Goal: Task Accomplishment & Management: Manage account settings

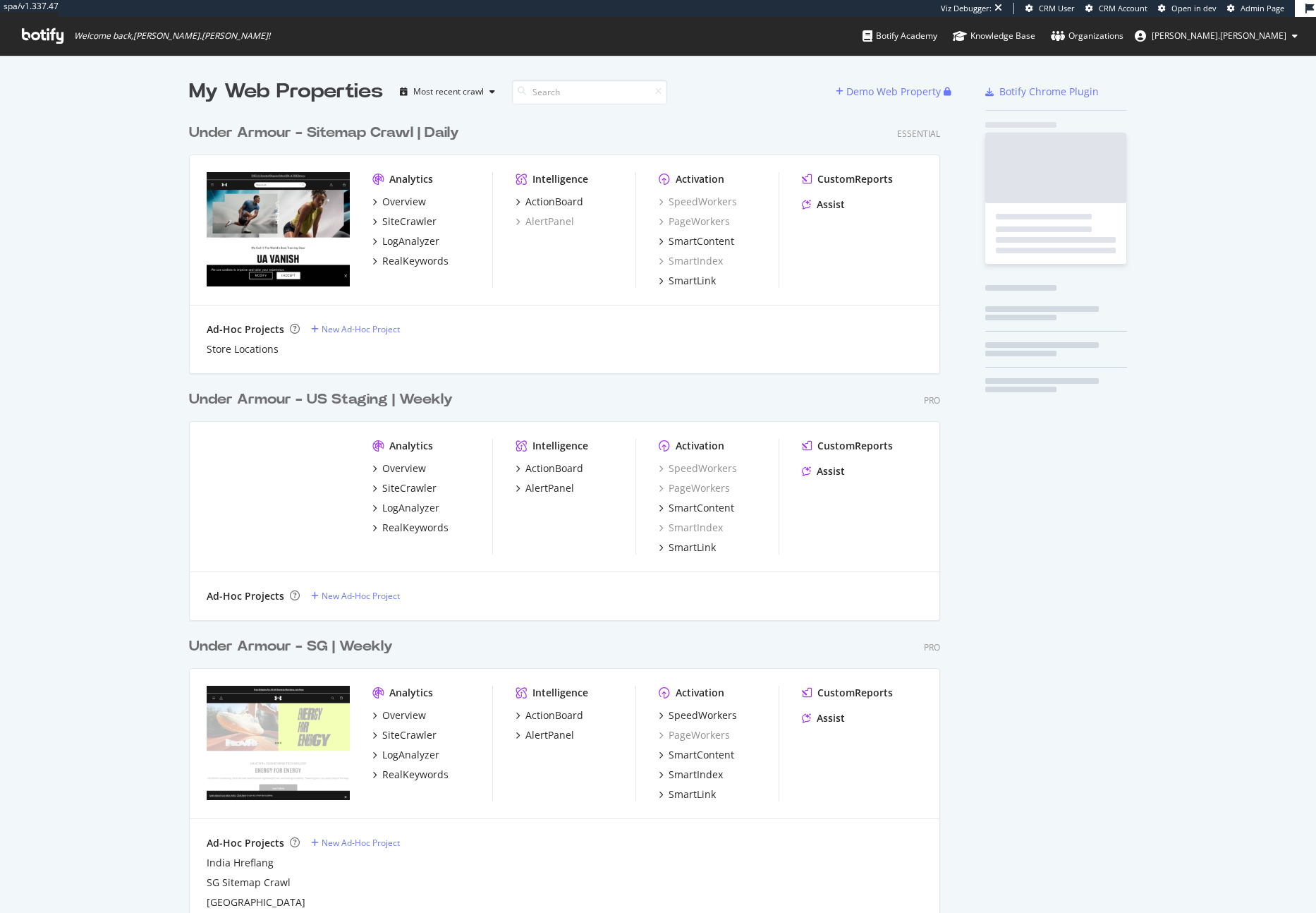
scroll to position [2714, 751]
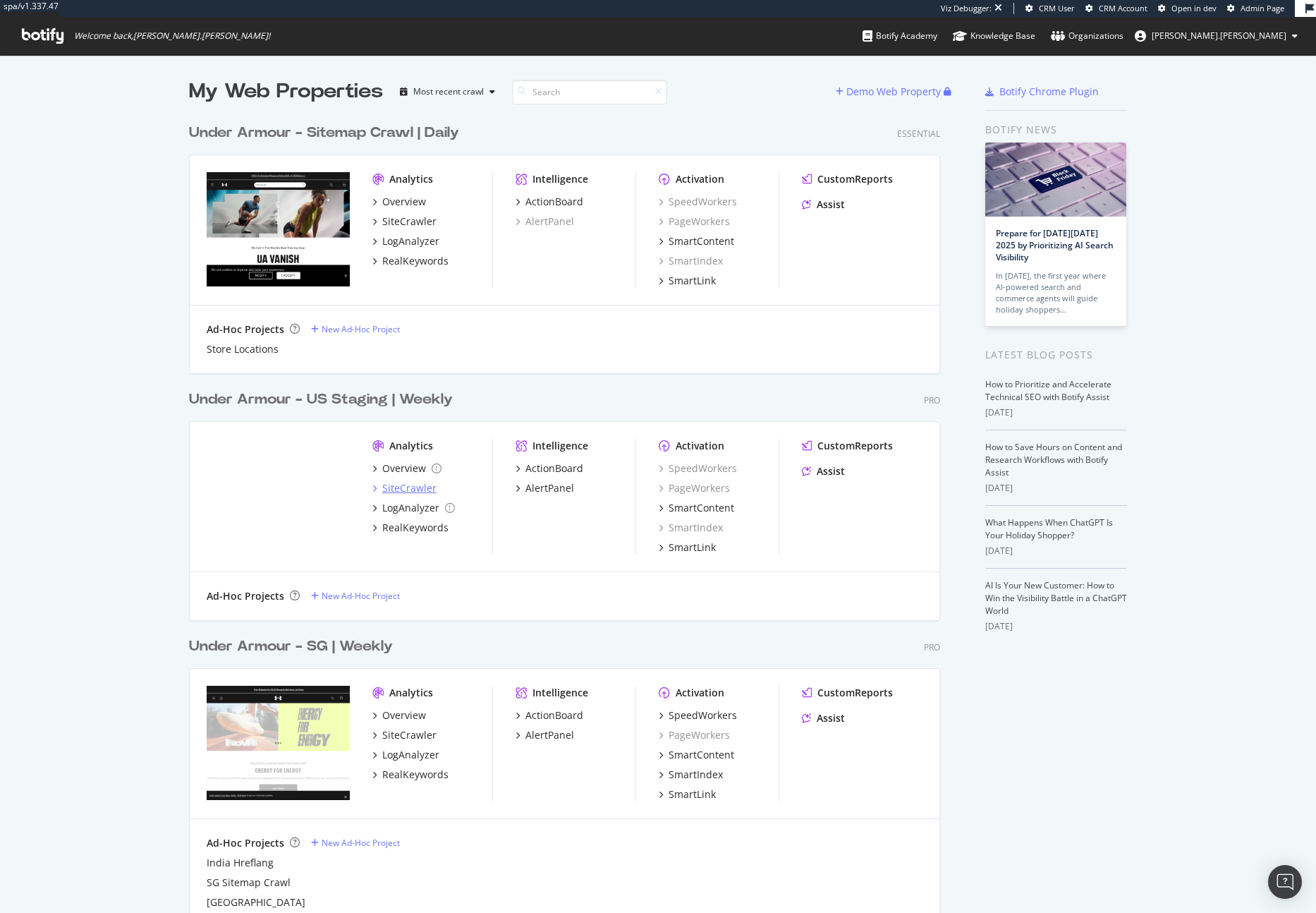
click at [416, 490] on div "SiteCrawler" at bounding box center [409, 488] width 54 height 14
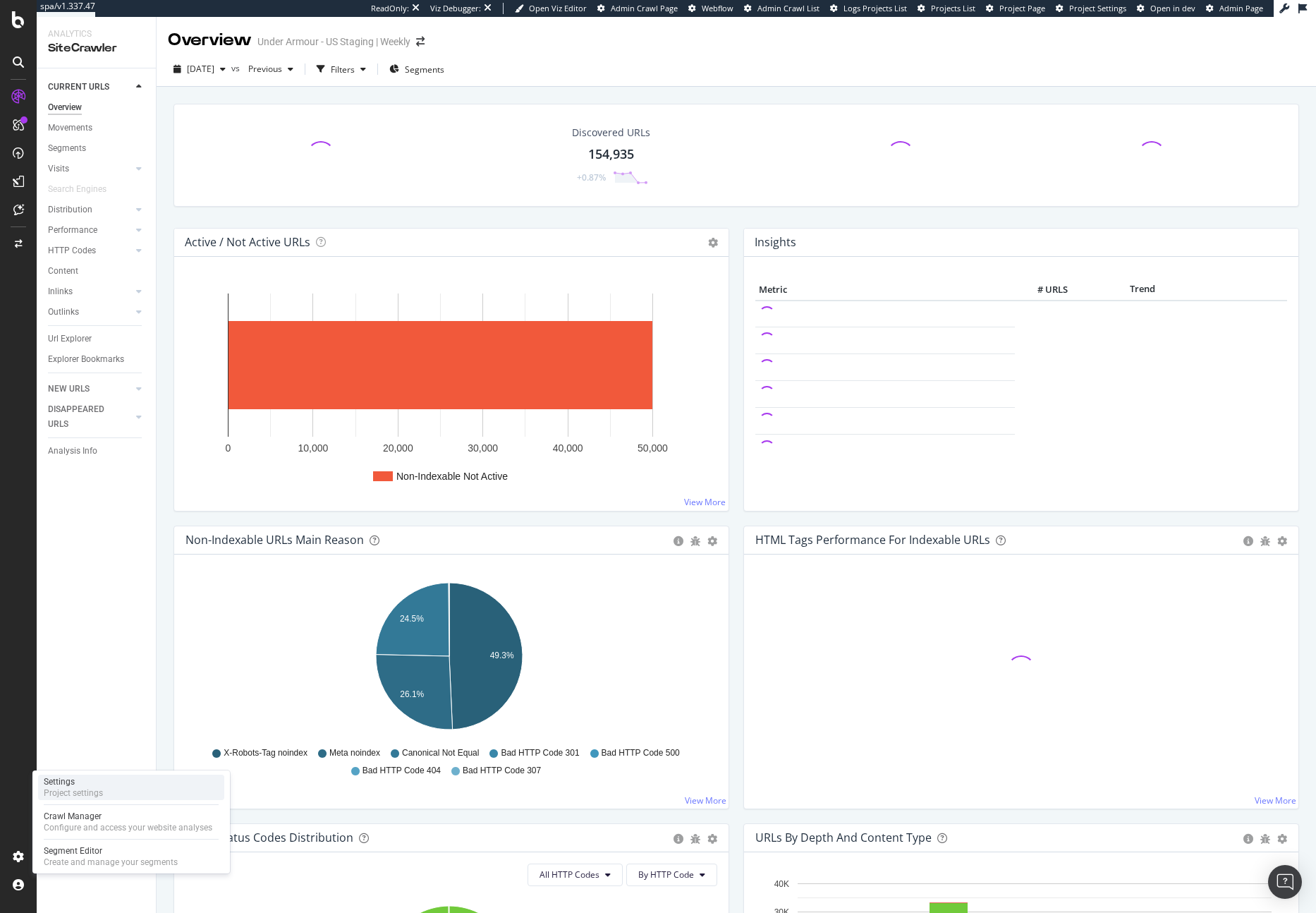
click at [70, 789] on div "Project settings" at bounding box center [74, 792] width 60 height 11
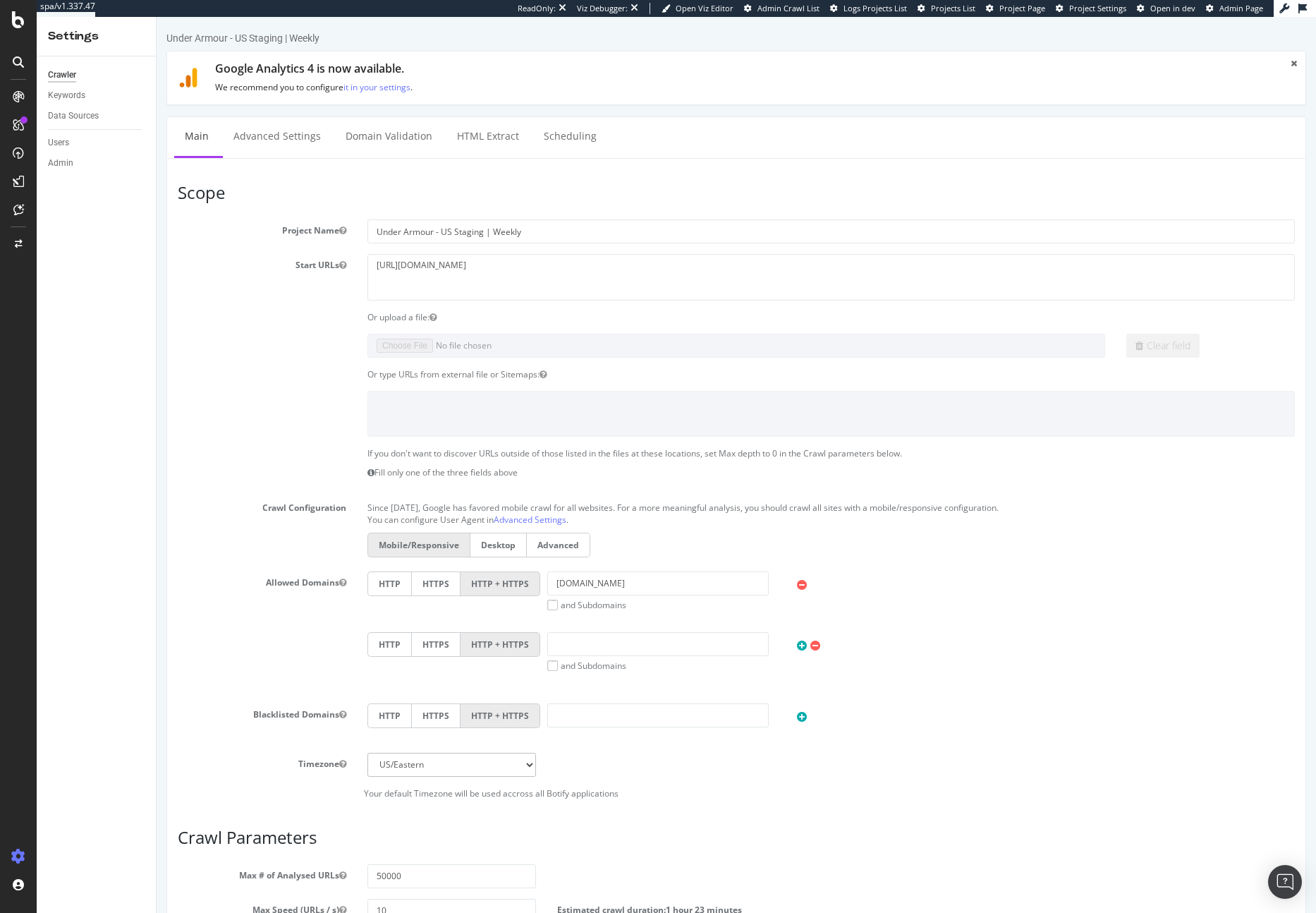
click at [16, 15] on icon at bounding box center [18, 19] width 12 height 17
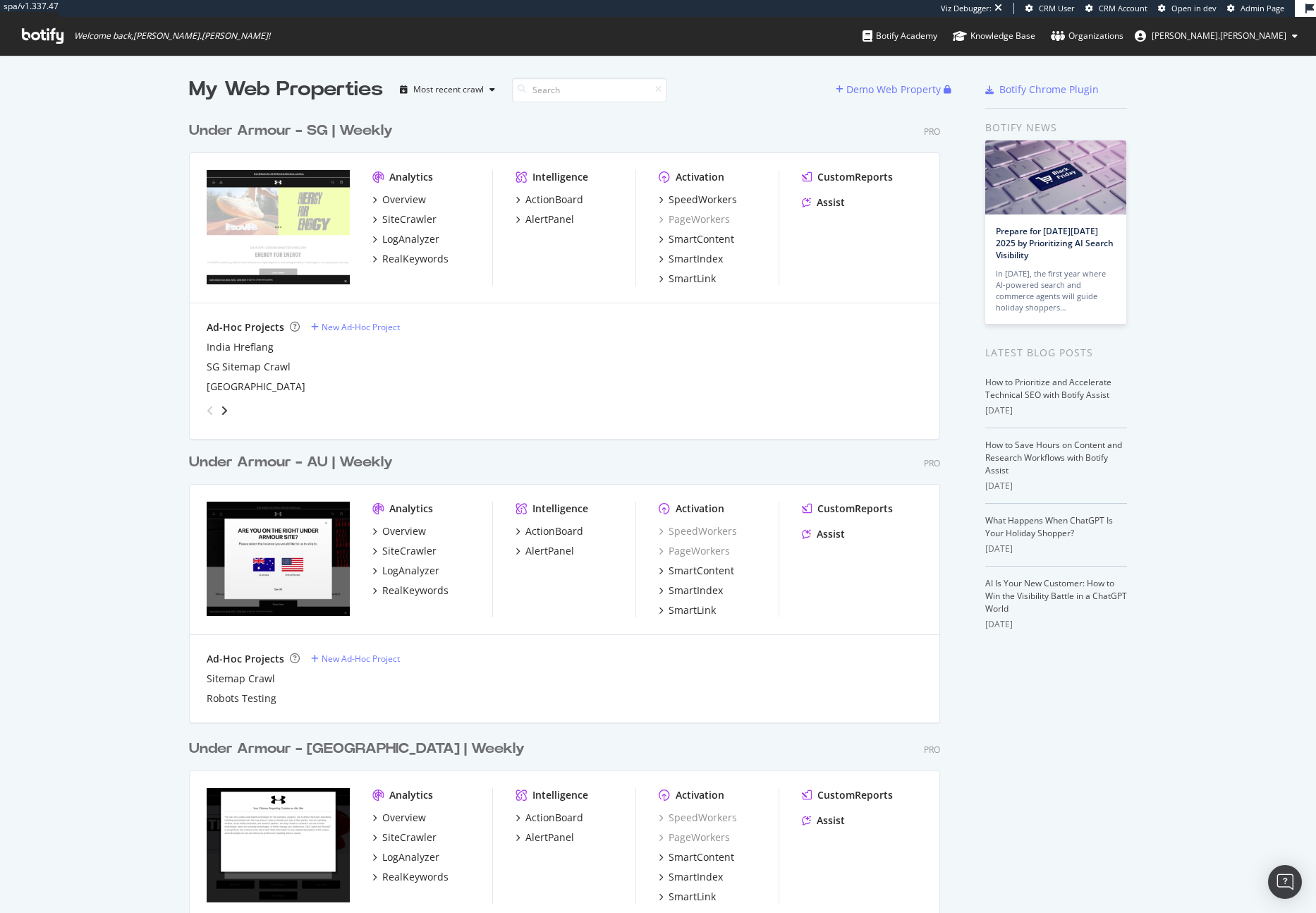
scroll to position [3, 0]
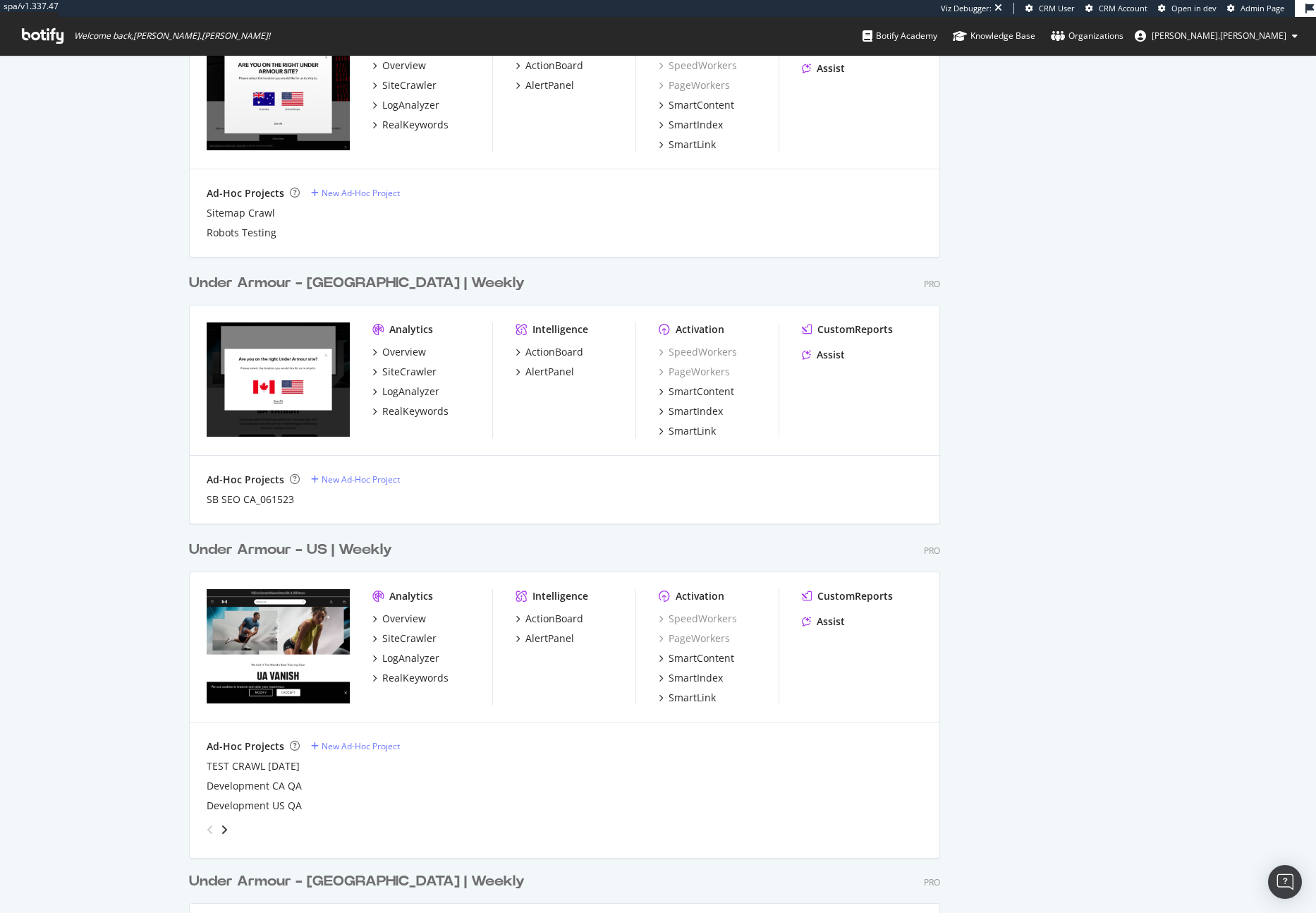
scroll to position [1065, 0]
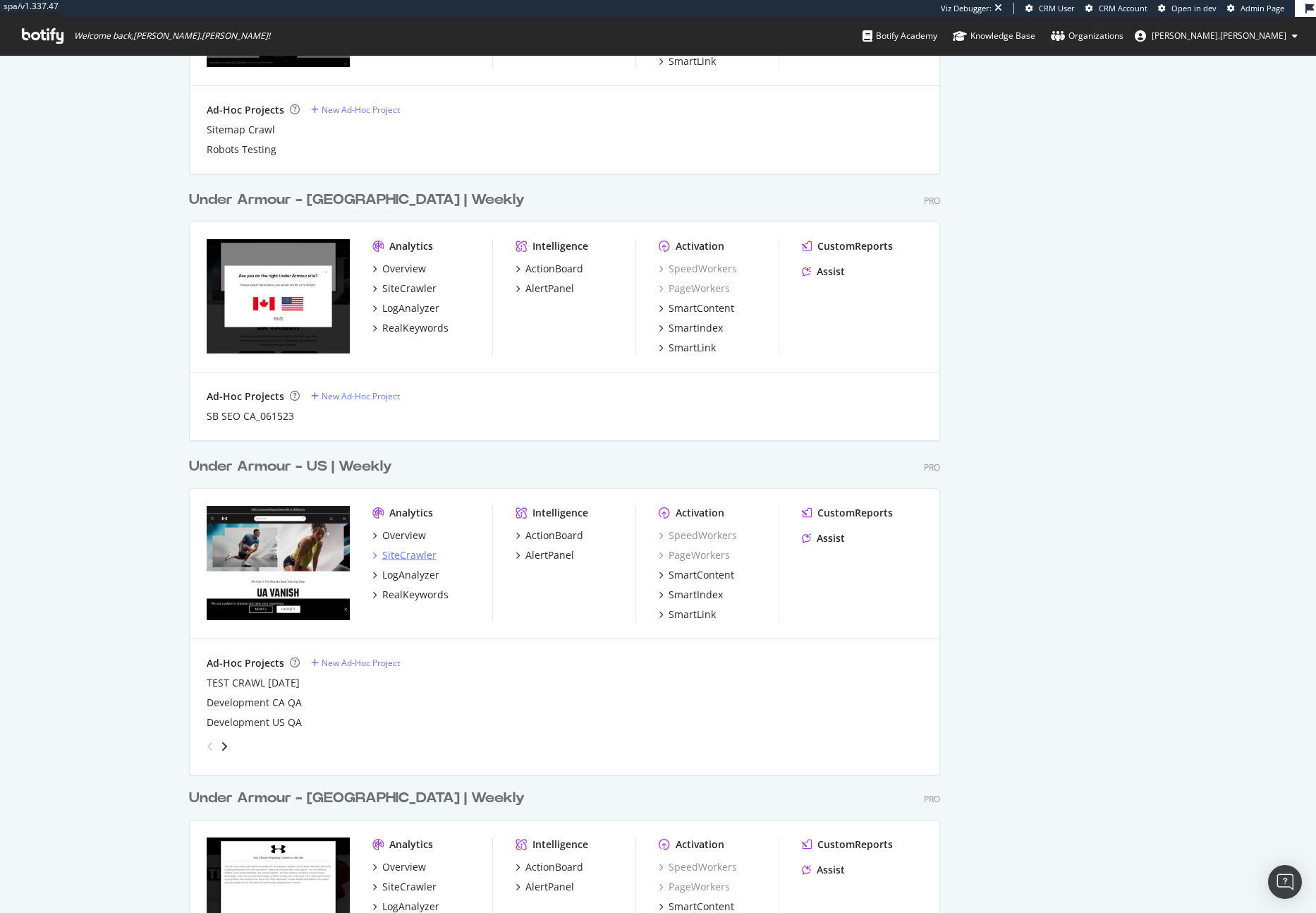
click at [413, 549] on div "SiteCrawler" at bounding box center [409, 555] width 54 height 14
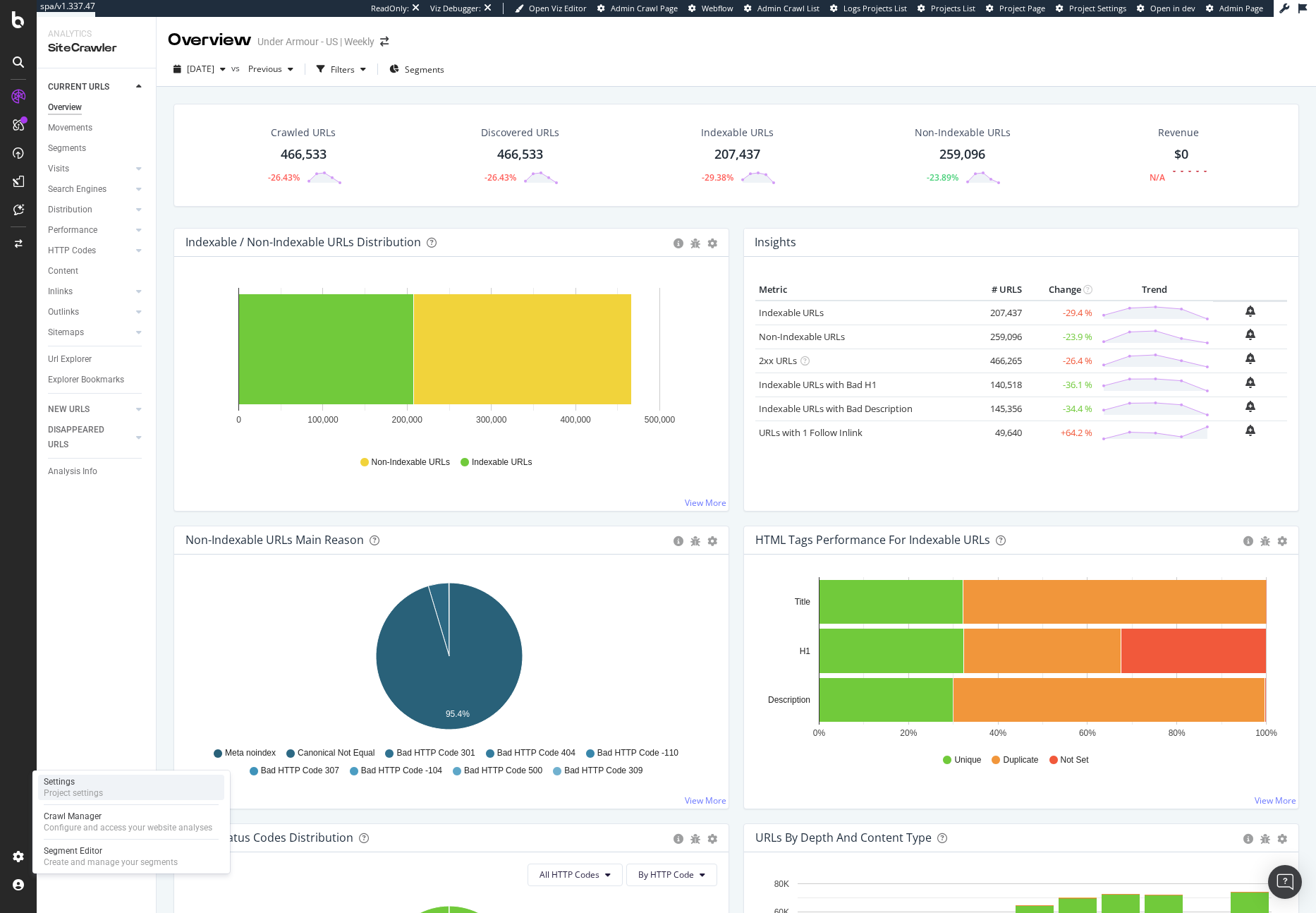
click at [59, 798] on div "Project settings" at bounding box center [74, 792] width 60 height 11
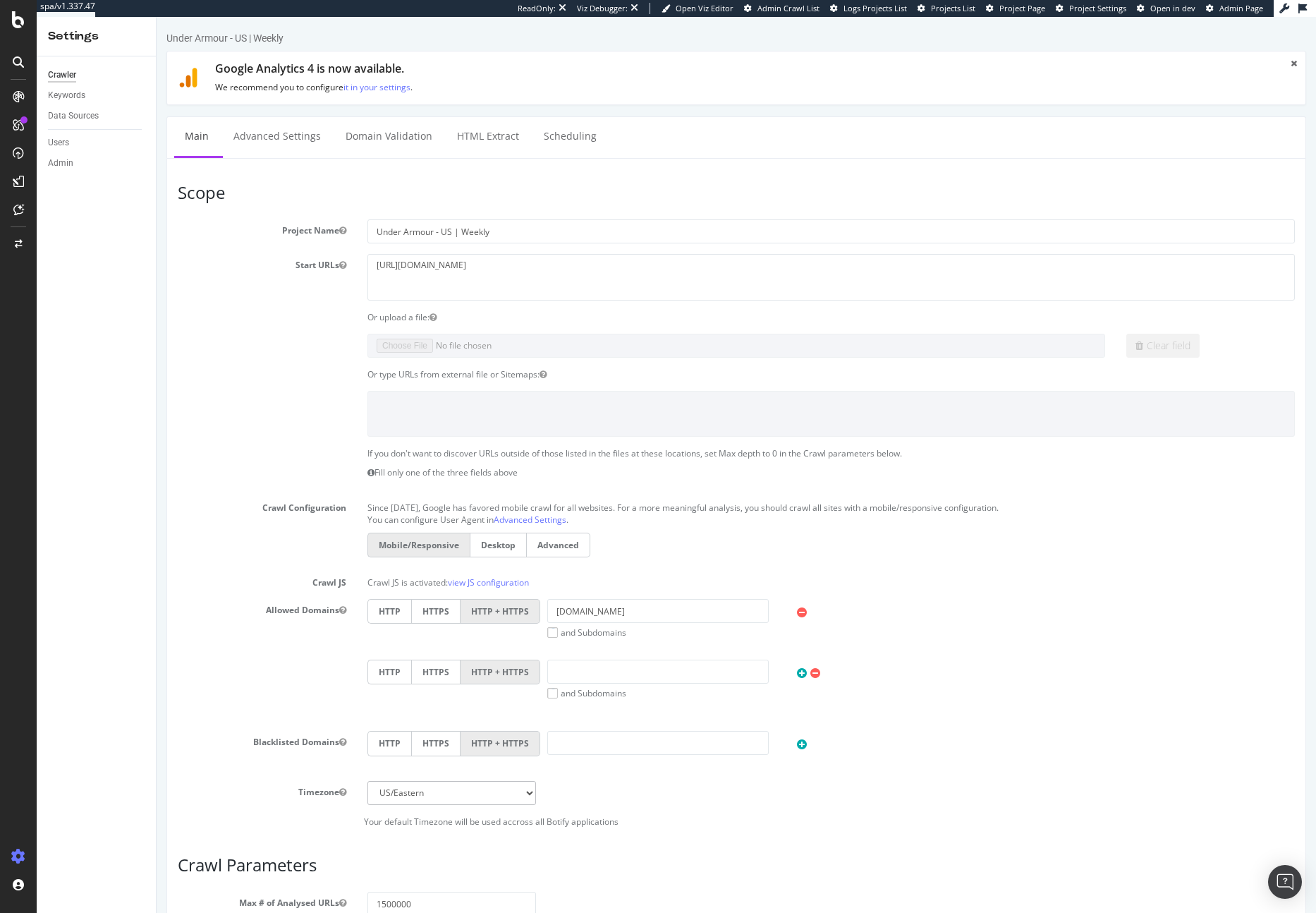
click at [277, 99] on div "Google Analytics 4 is now available. We recommend you to configure it in your s…" at bounding box center [736, 78] width 1140 height 54
click at [278, 131] on link "Advanced Settings" at bounding box center [277, 136] width 109 height 39
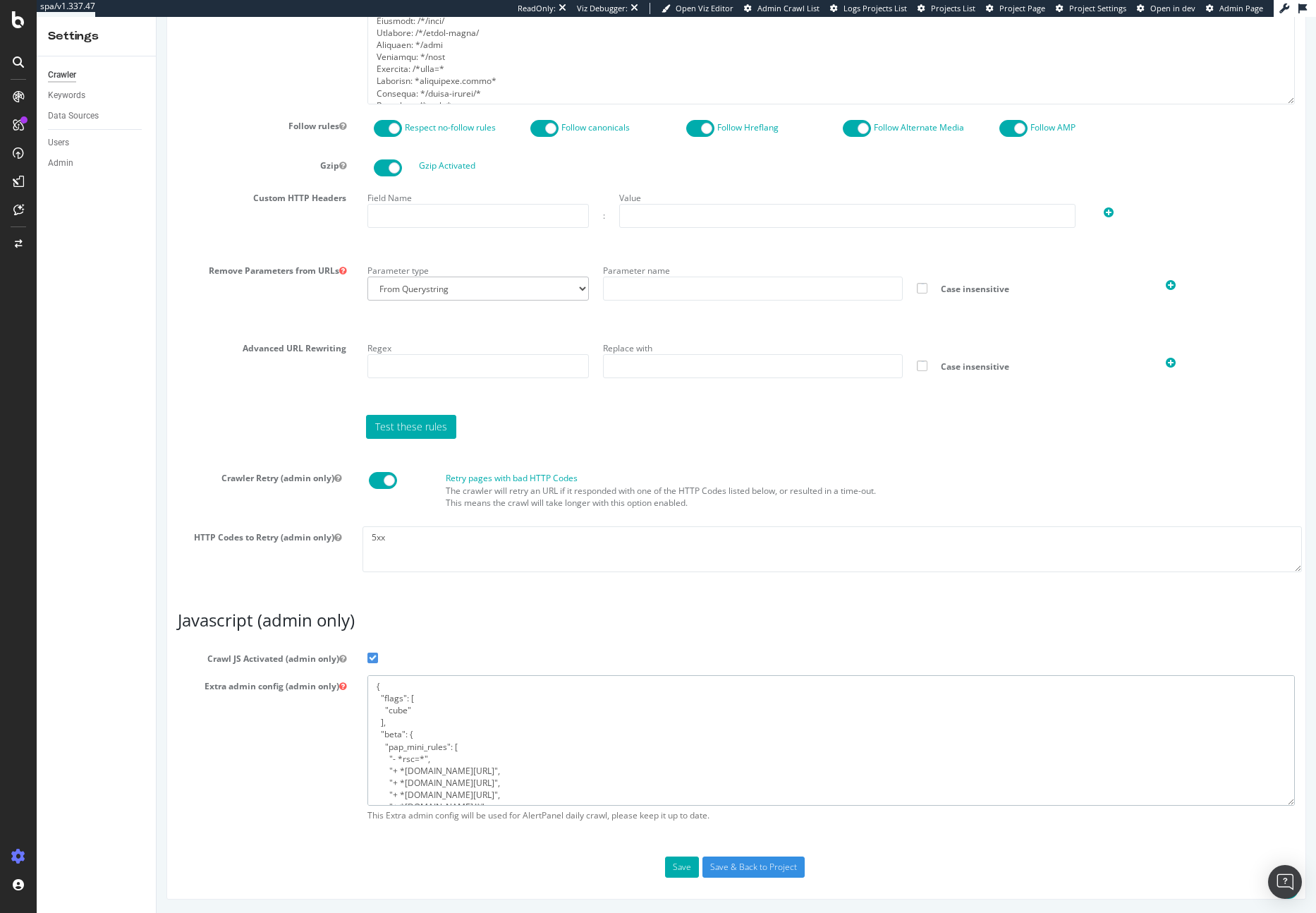
drag, startPoint x: 413, startPoint y: 794, endPoint x: 355, endPoint y: 639, distance: 165.5
click at [355, 639] on article "Javascript (admin only) Crawl JS Activated (admin only) Extra admin config (adm…" at bounding box center [736, 719] width 1117 height 218
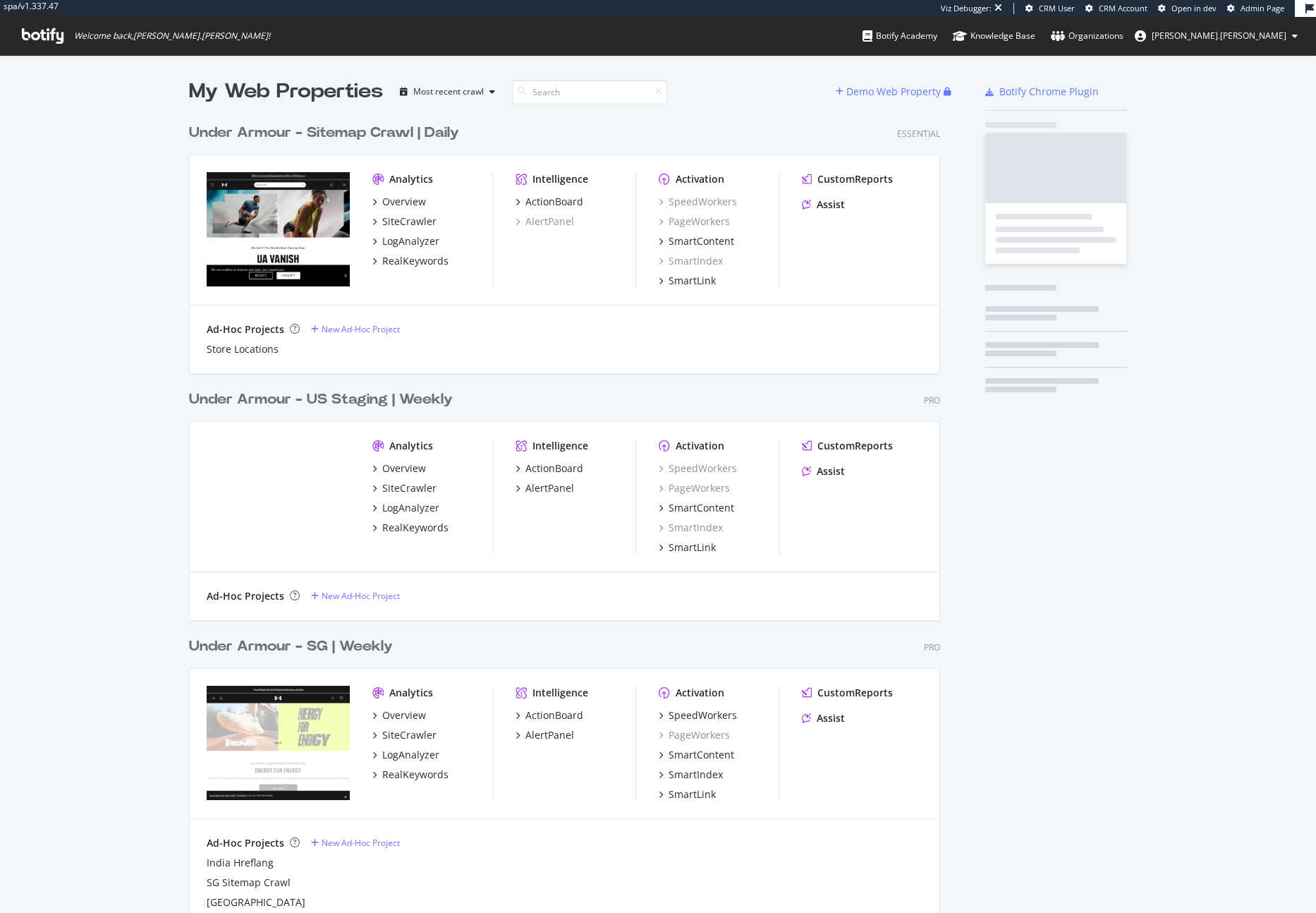
scroll to position [2714, 751]
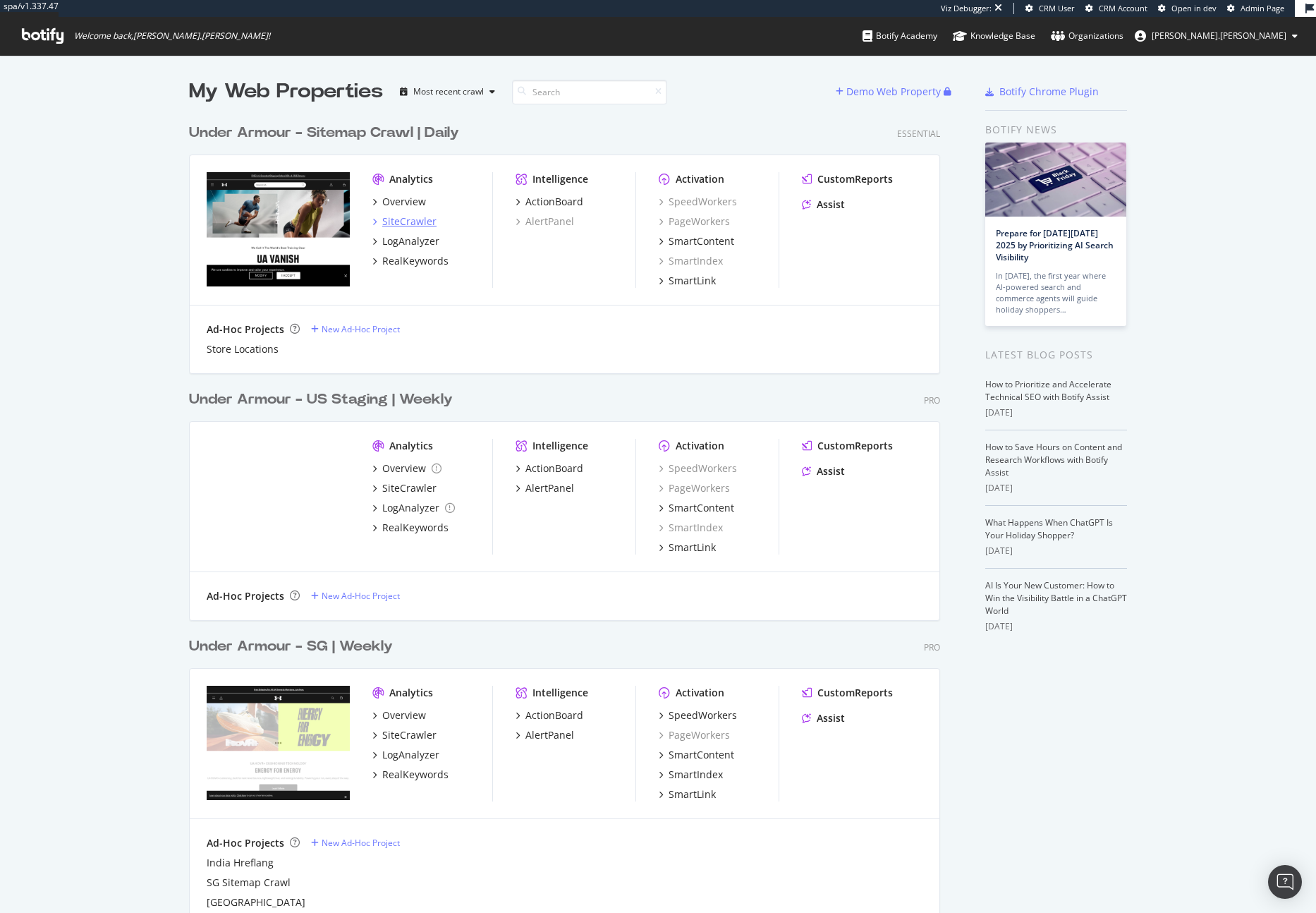
click at [422, 222] on div "SiteCrawler" at bounding box center [409, 221] width 54 height 14
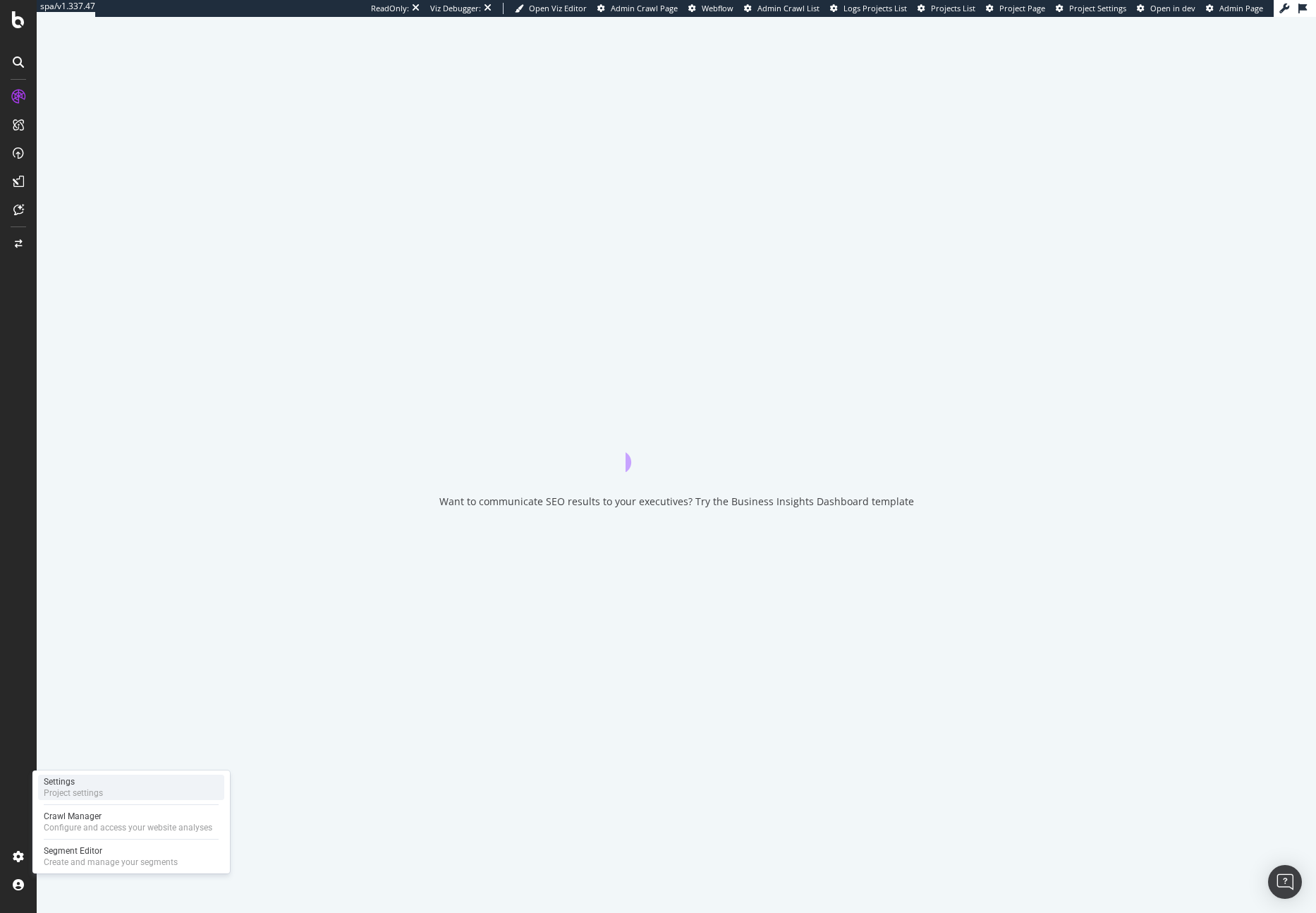
click at [106, 788] on div "Settings Project settings" at bounding box center [131, 787] width 186 height 25
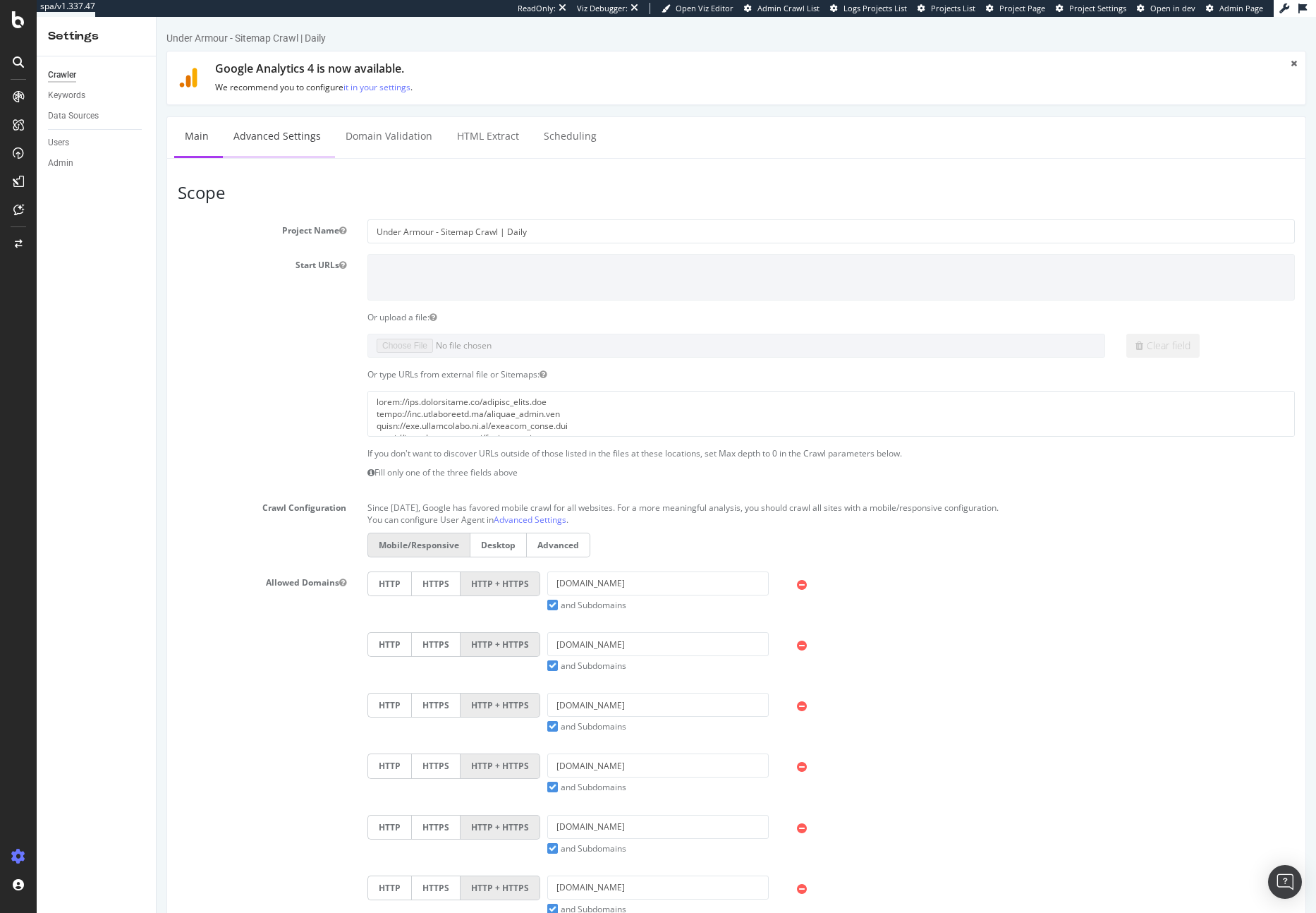
click at [301, 139] on link "Advanced Settings" at bounding box center [277, 136] width 109 height 39
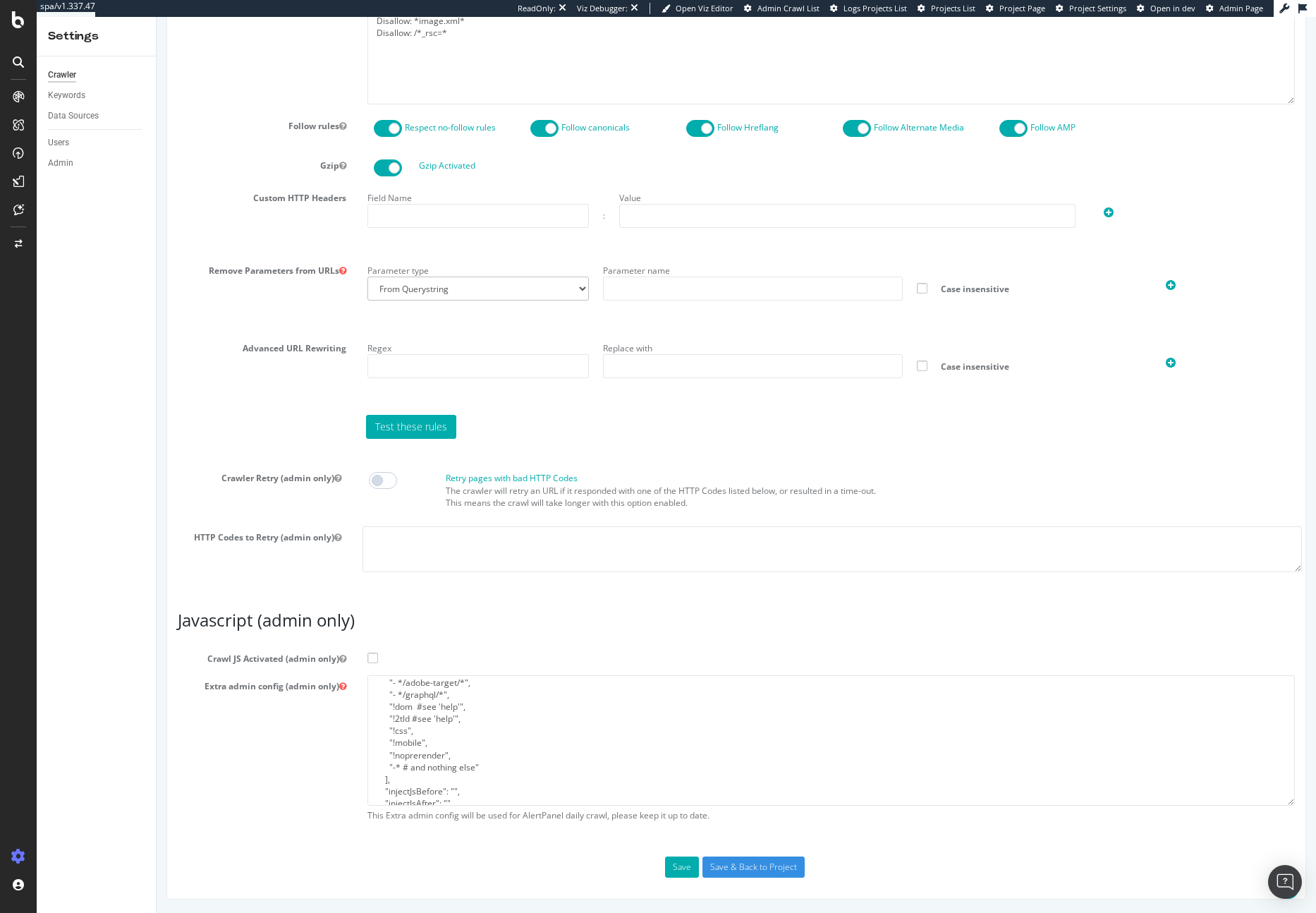
scroll to position [231, 0]
click at [467, 751] on textarea "{ "flags": [ "cube" ], "beta": { "pap_mini_rules": [ "- *rsc=*", "+ *truefitcor…" at bounding box center [831, 740] width 928 height 131
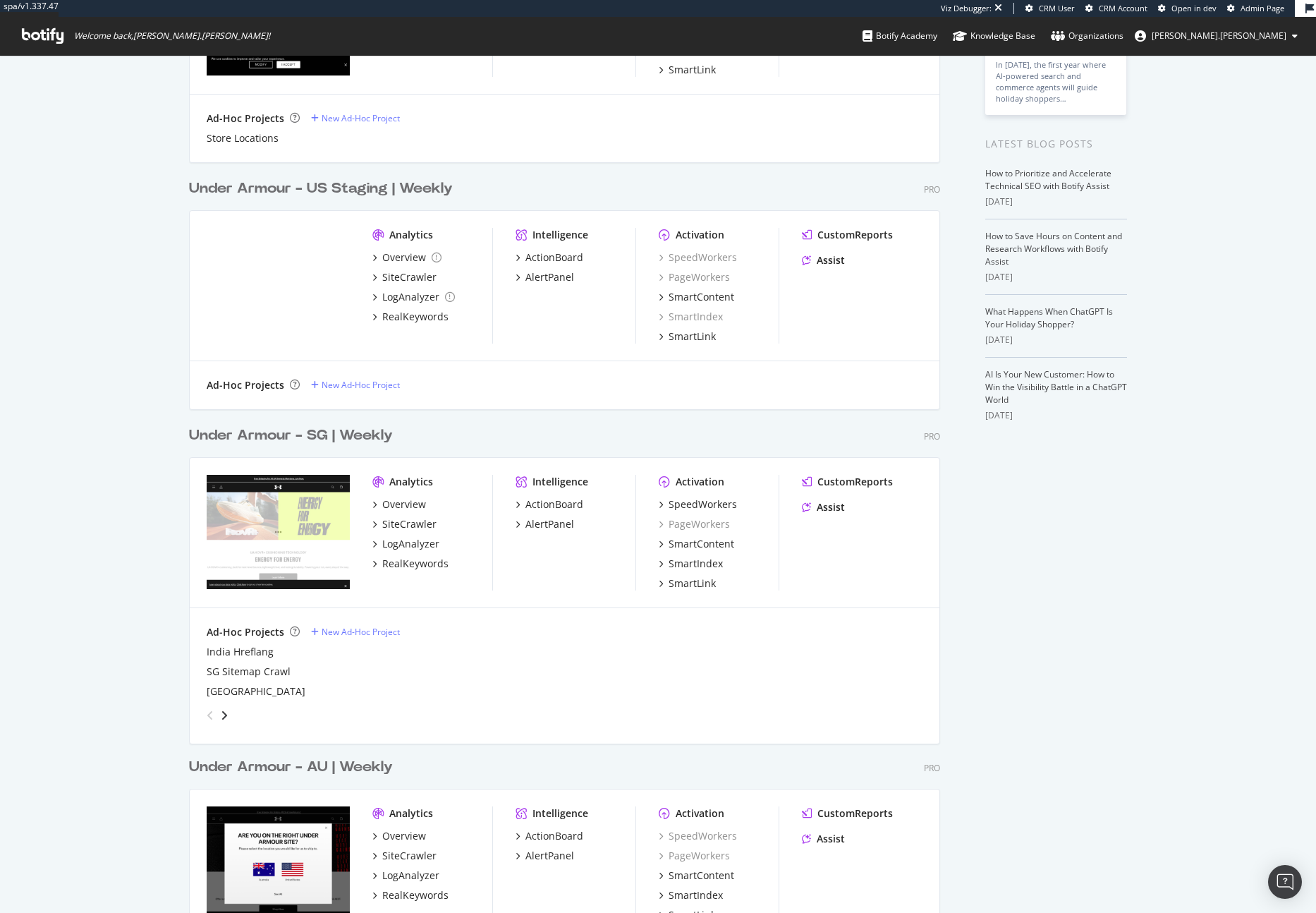
scroll to position [214, 0]
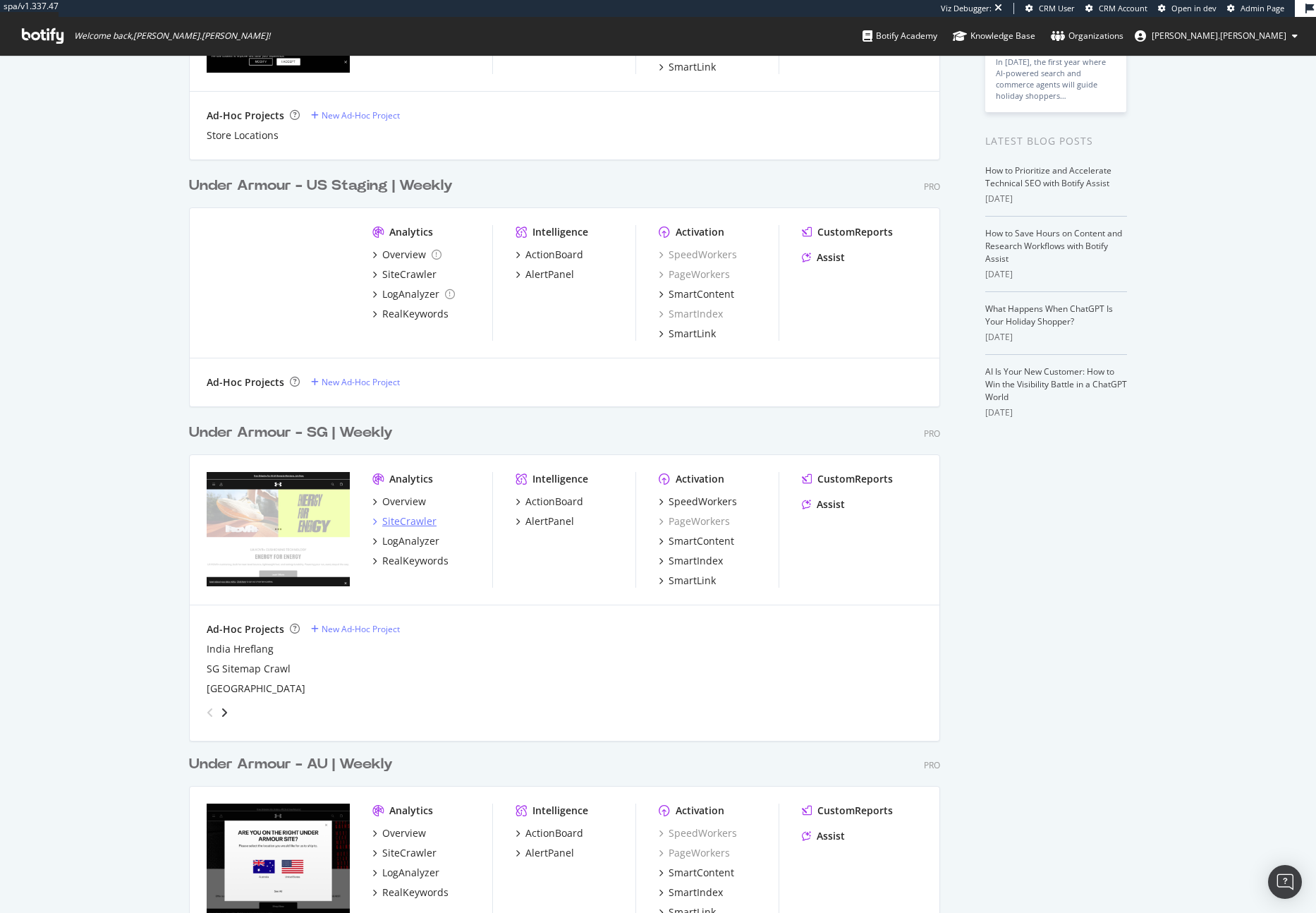
click at [419, 517] on div "SiteCrawler" at bounding box center [409, 521] width 54 height 14
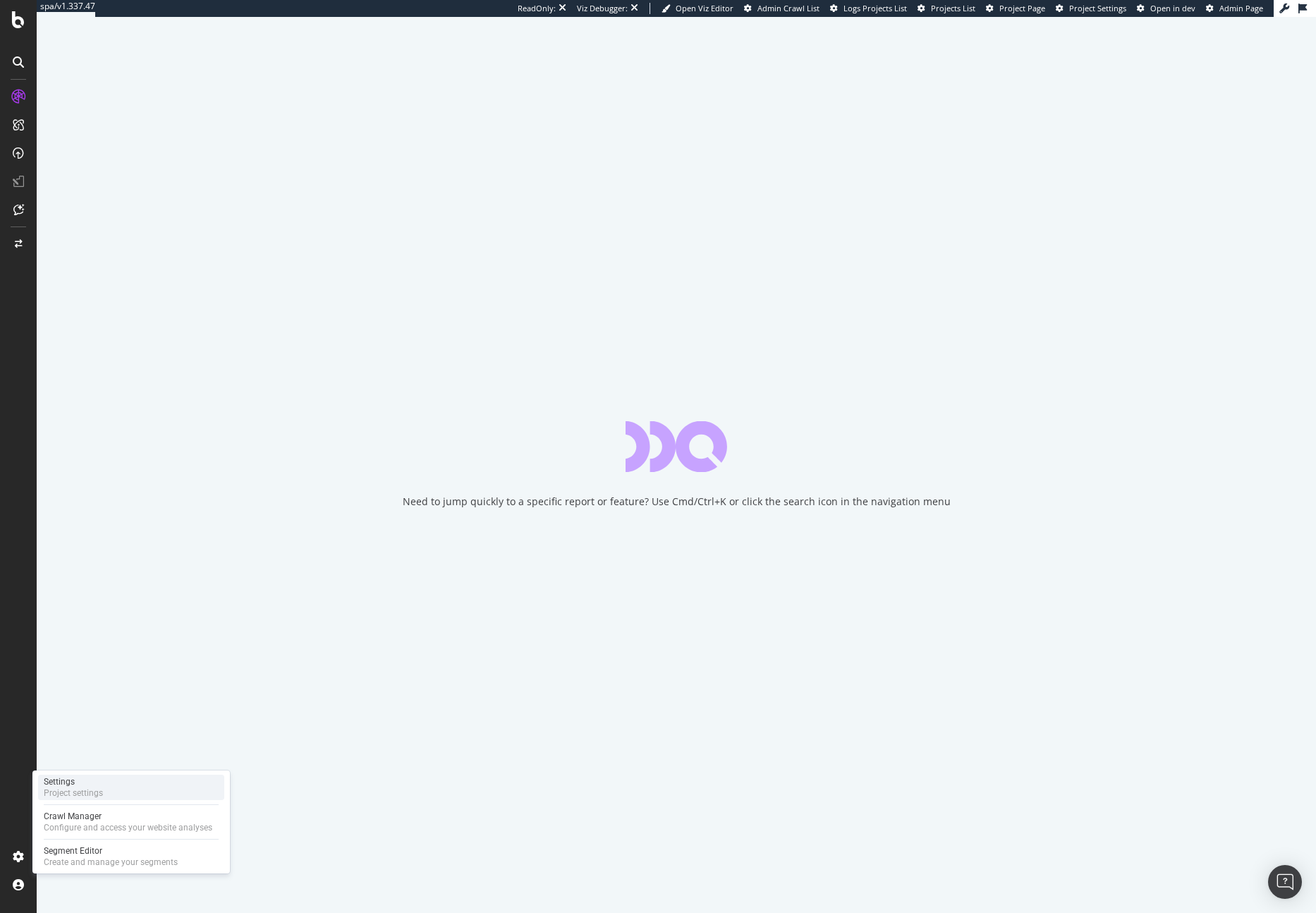
click at [89, 788] on div "Project settings" at bounding box center [74, 792] width 60 height 11
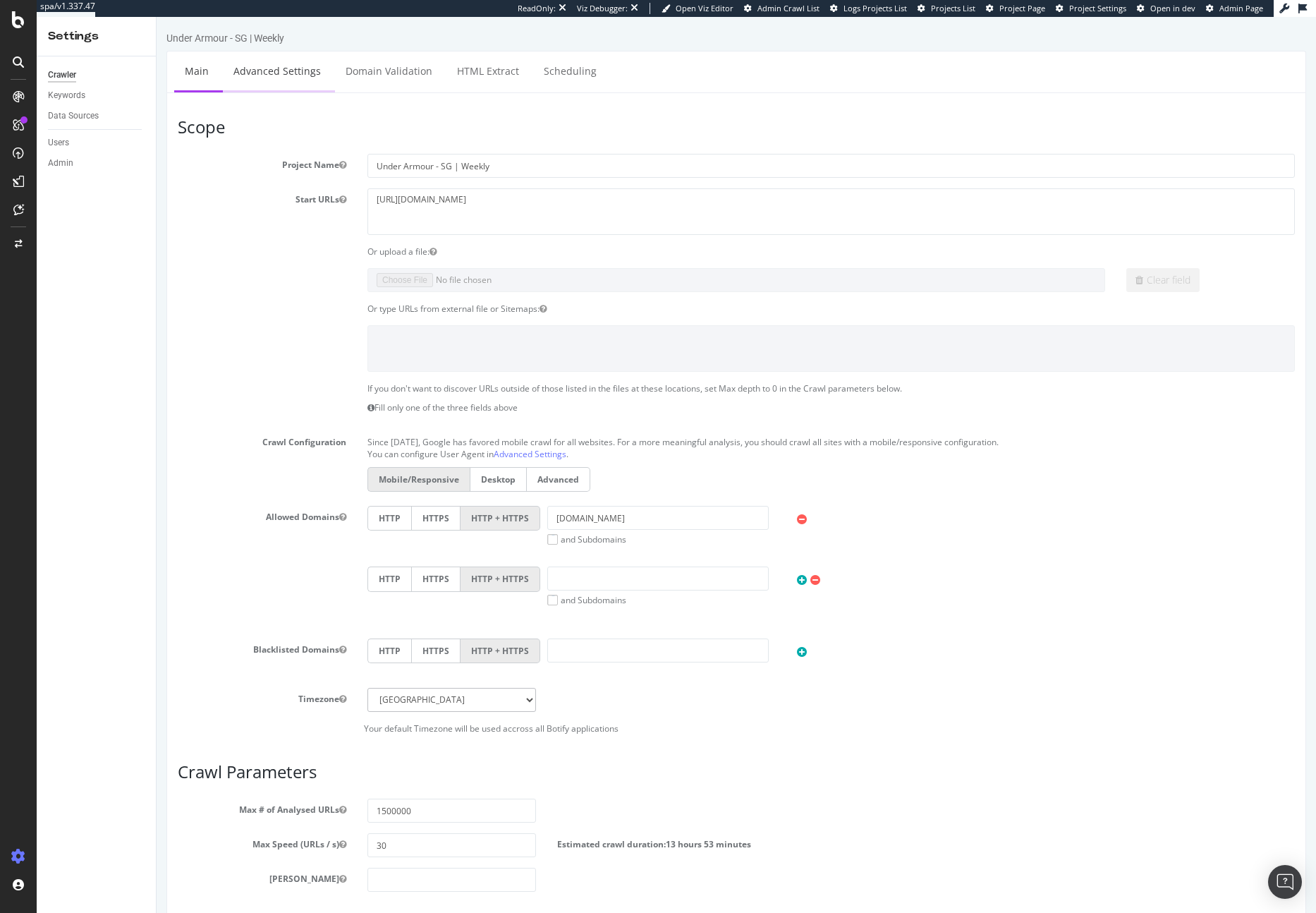
click at [275, 81] on link "Advanced Settings" at bounding box center [277, 71] width 109 height 39
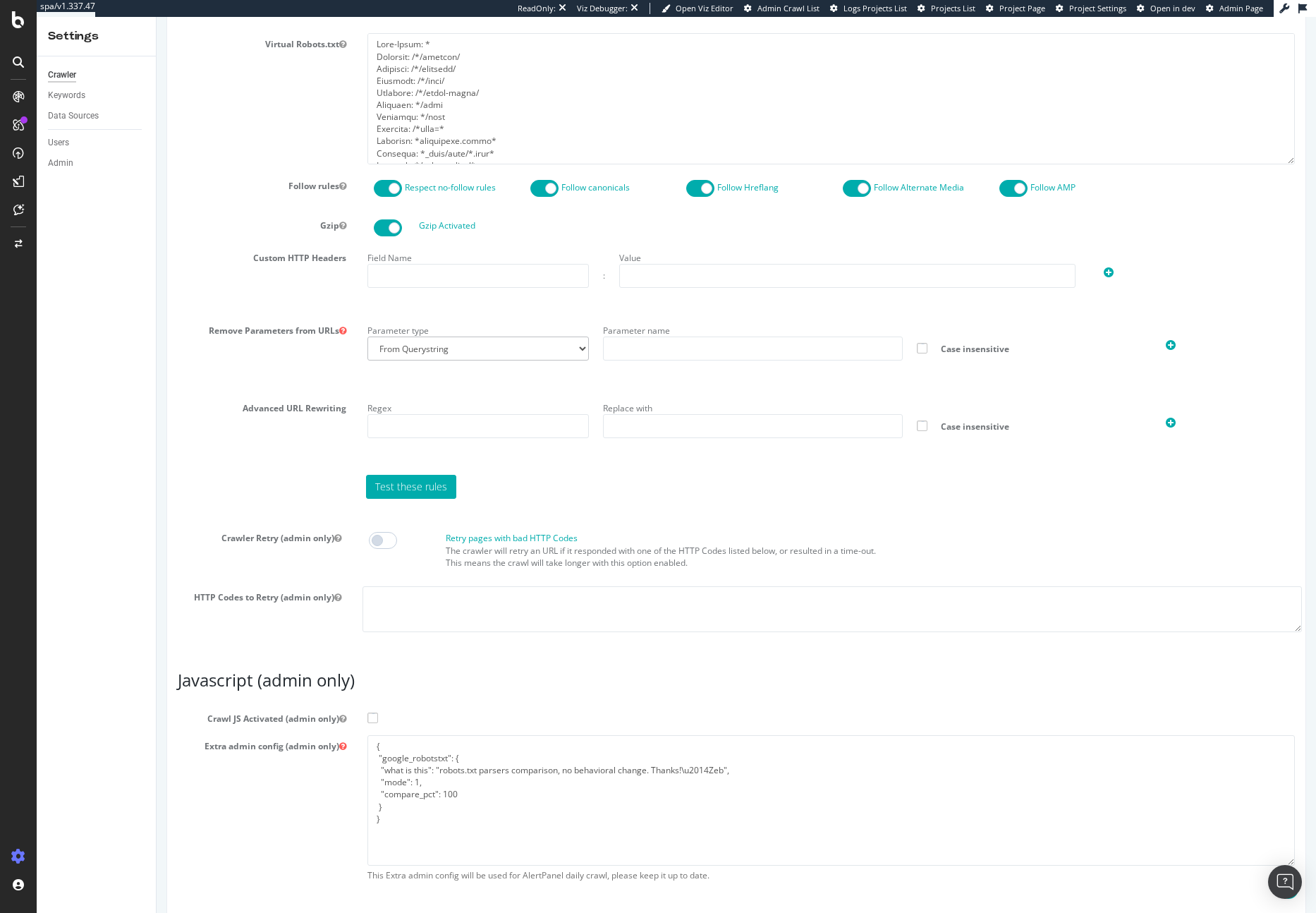
scroll to position [803, 0]
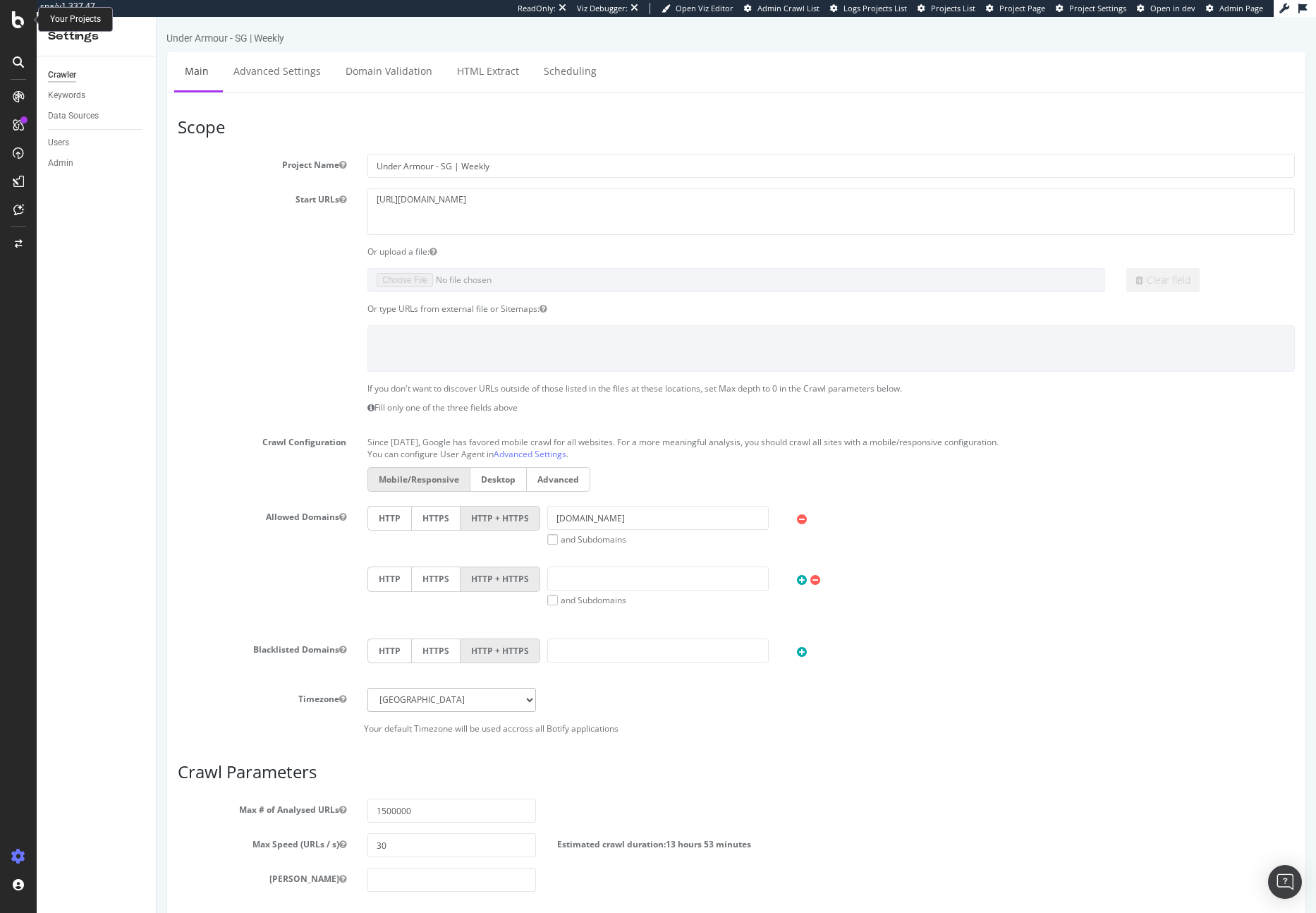
click at [23, 20] on icon at bounding box center [18, 19] width 12 height 17
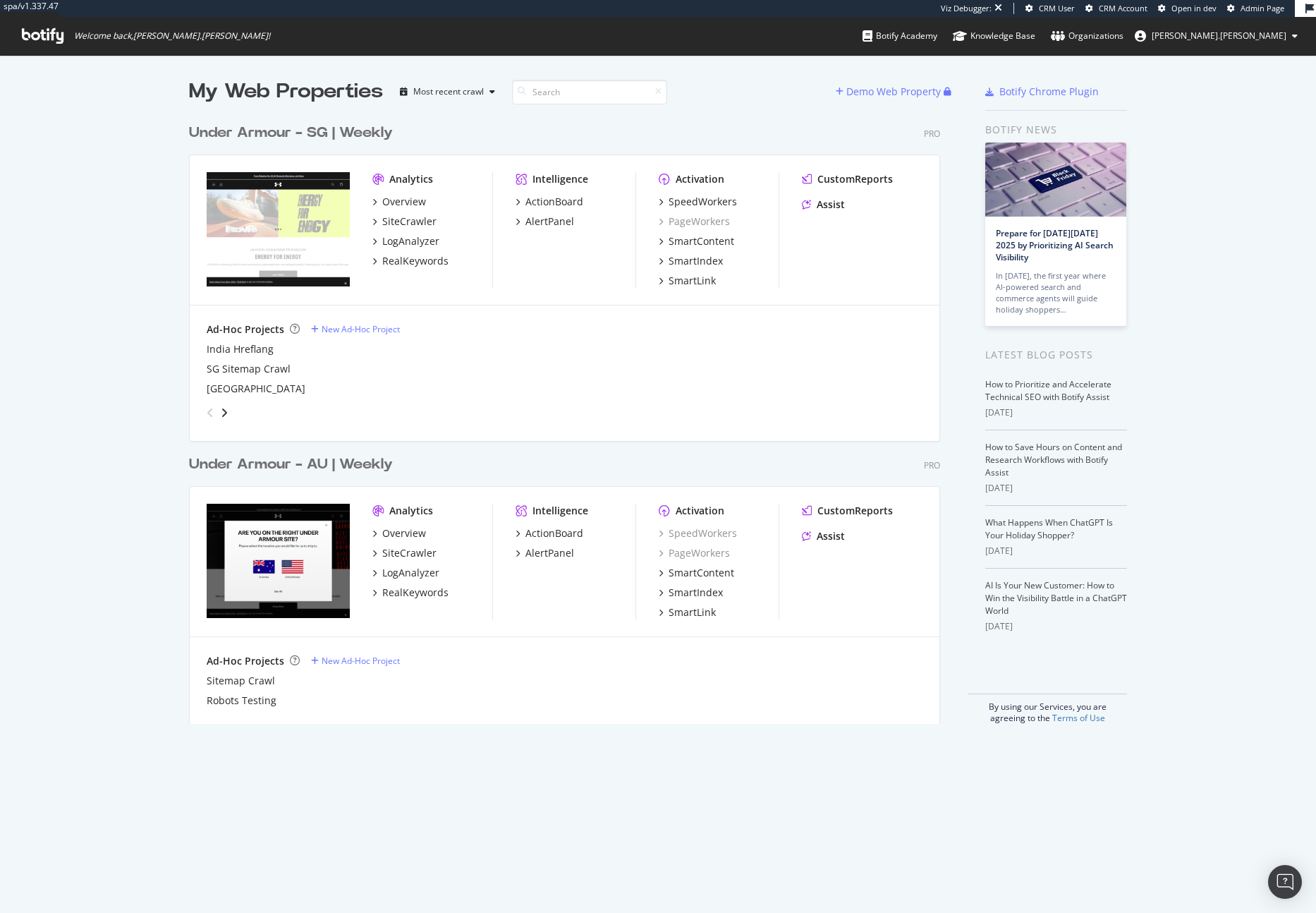
scroll to position [607, 751]
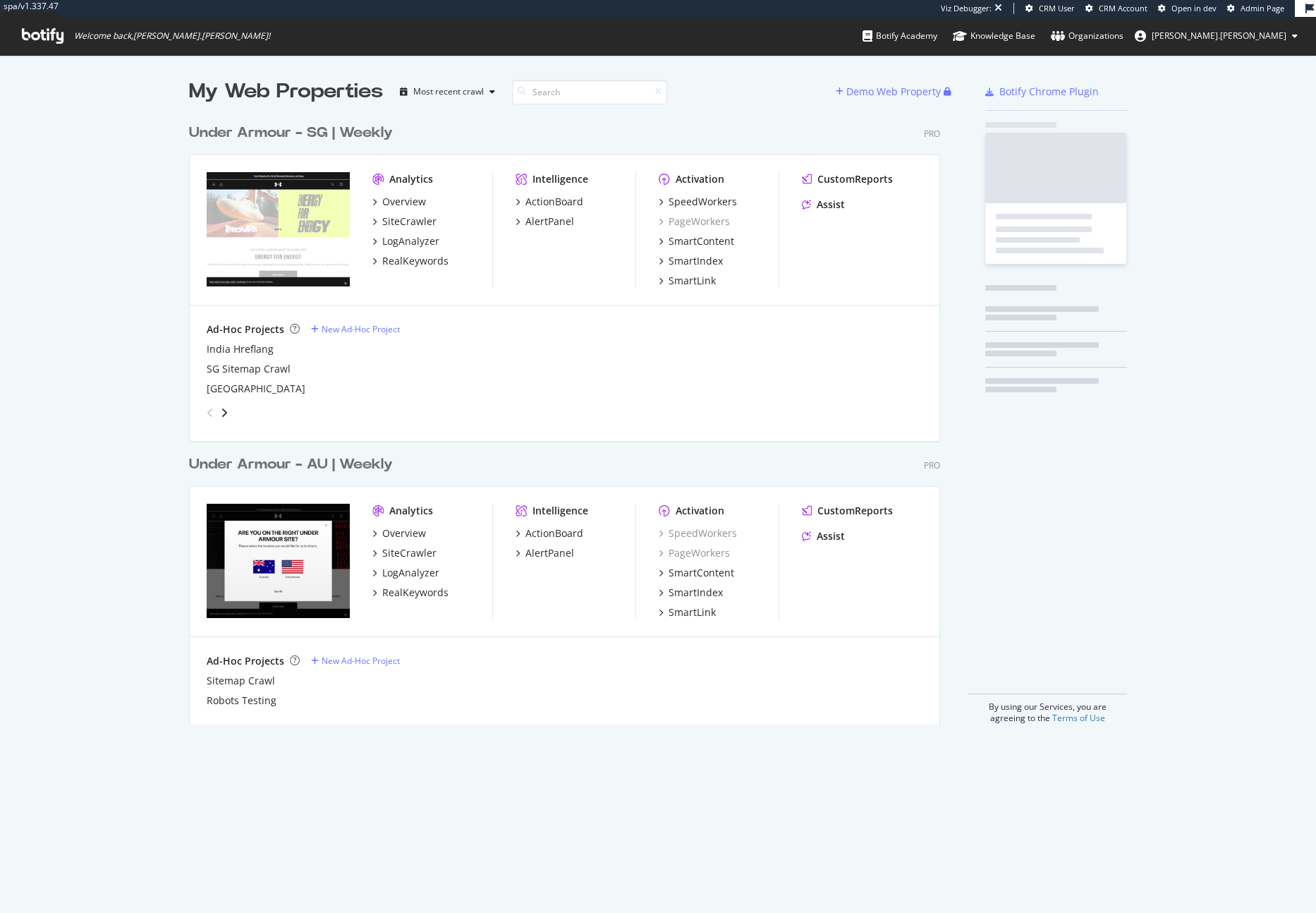
scroll to position [607, 751]
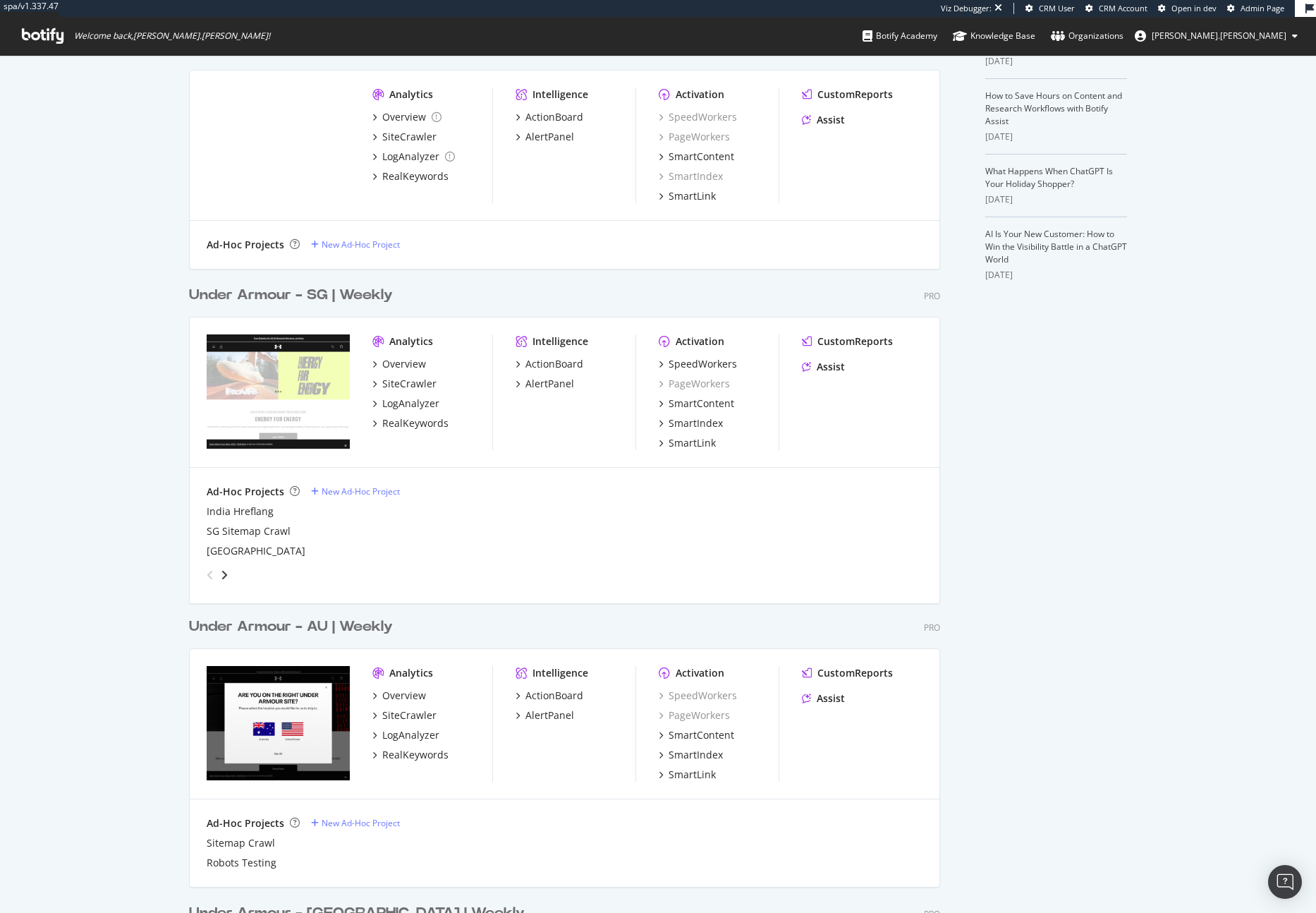
scroll to position [353, 0]
click at [397, 711] on div "SiteCrawler" at bounding box center [409, 714] width 54 height 14
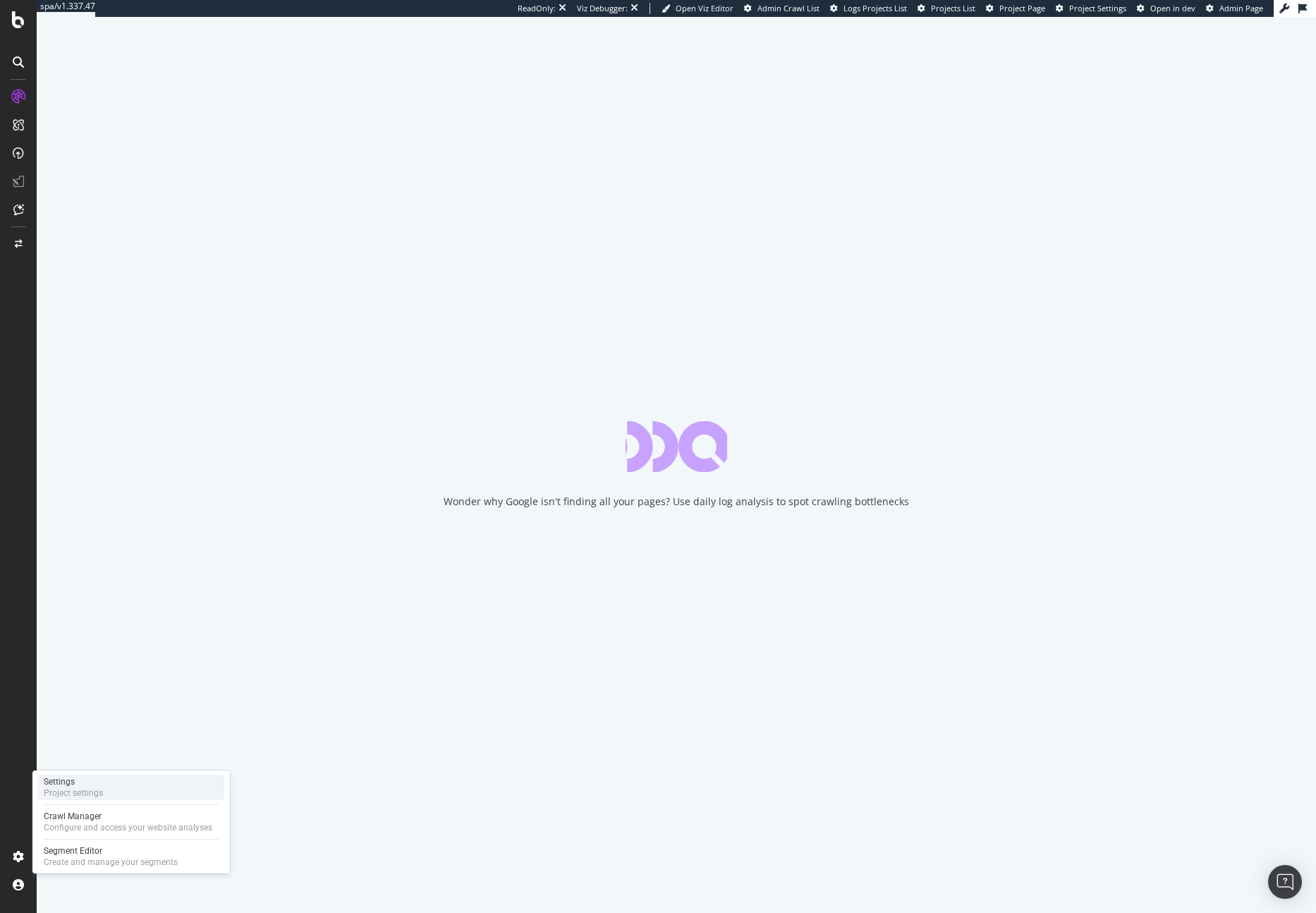
click at [70, 795] on div "Project settings" at bounding box center [74, 792] width 60 height 11
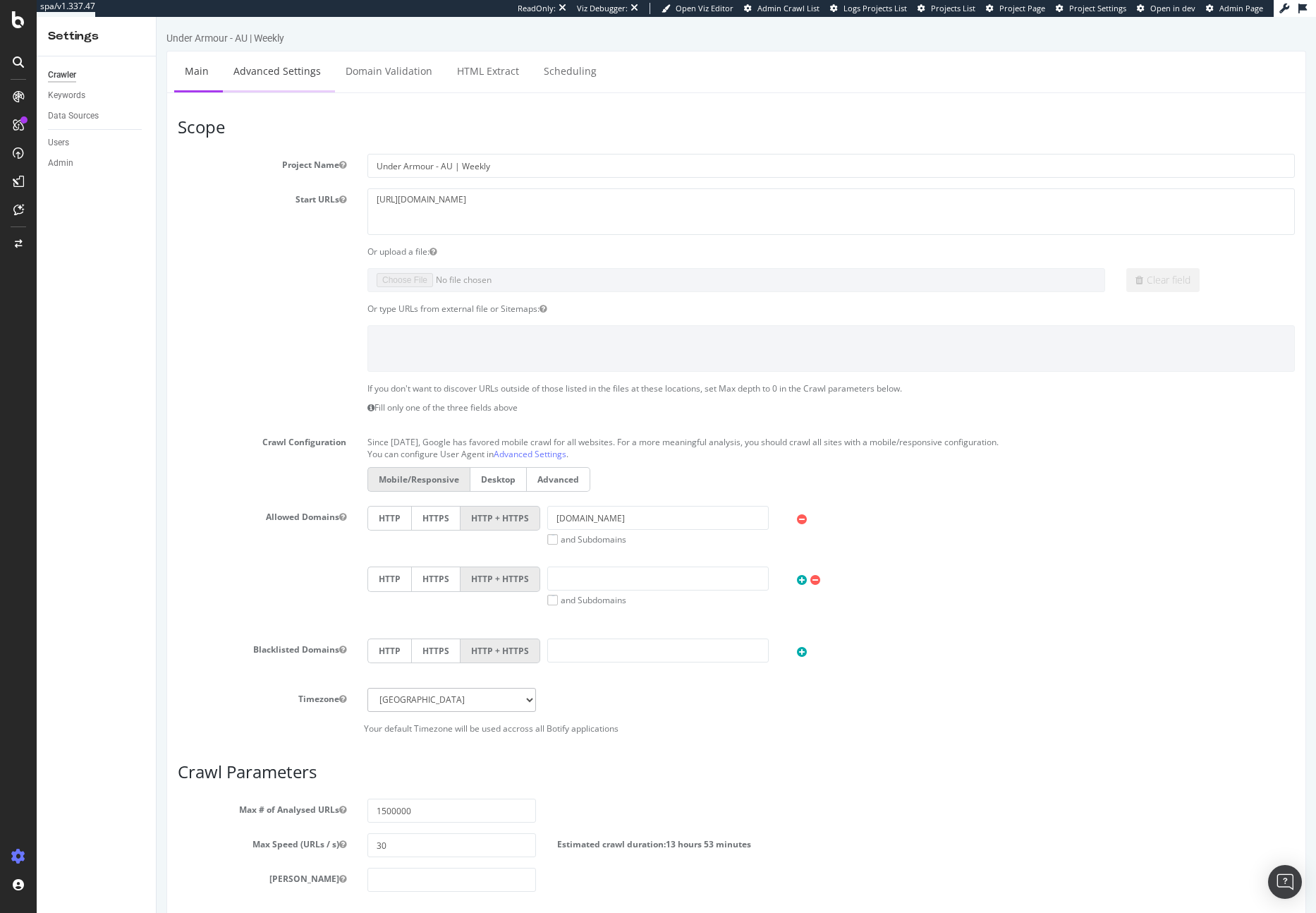
click at [270, 87] on link "Advanced Settings" at bounding box center [277, 71] width 109 height 39
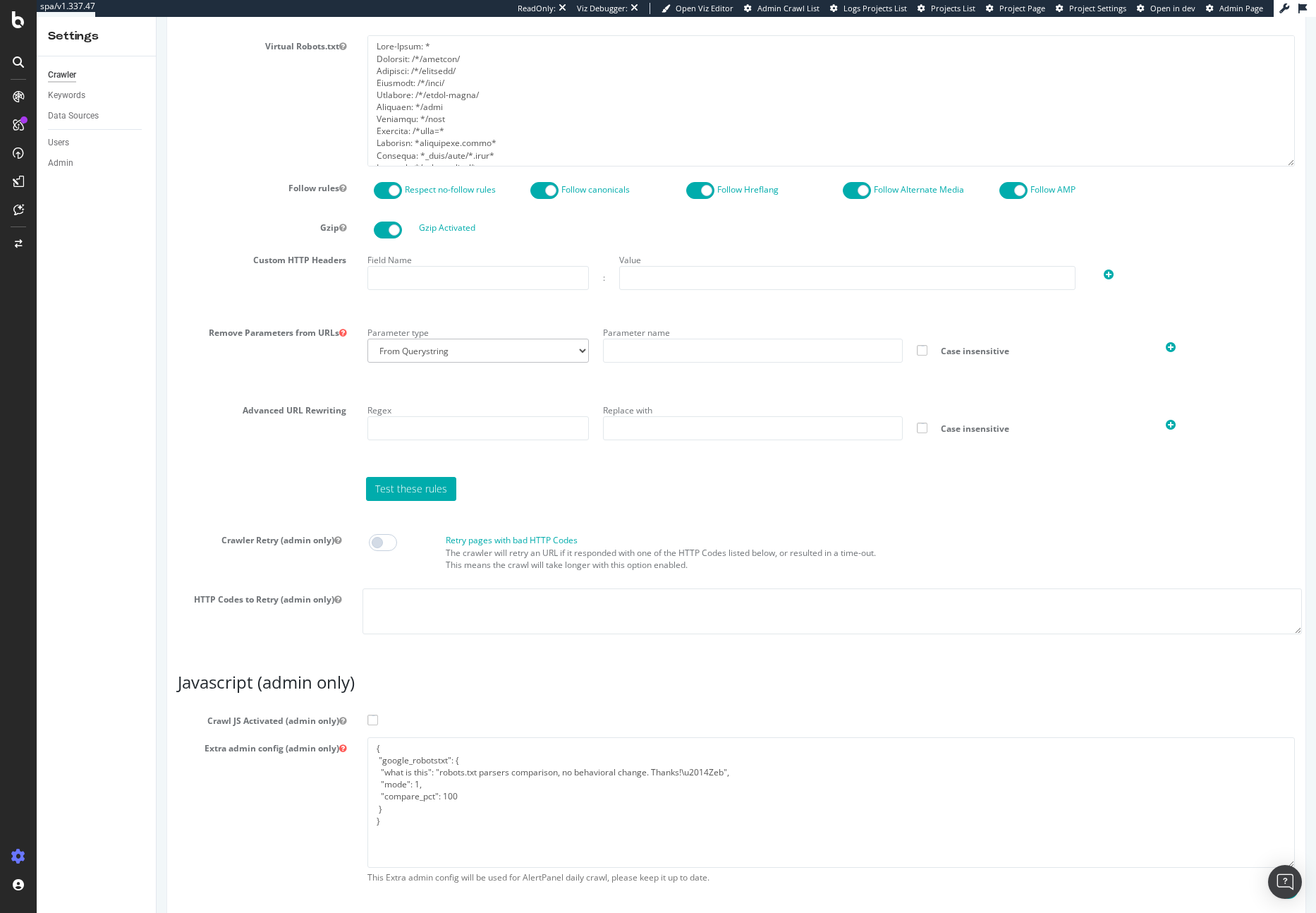
scroll to position [803, 0]
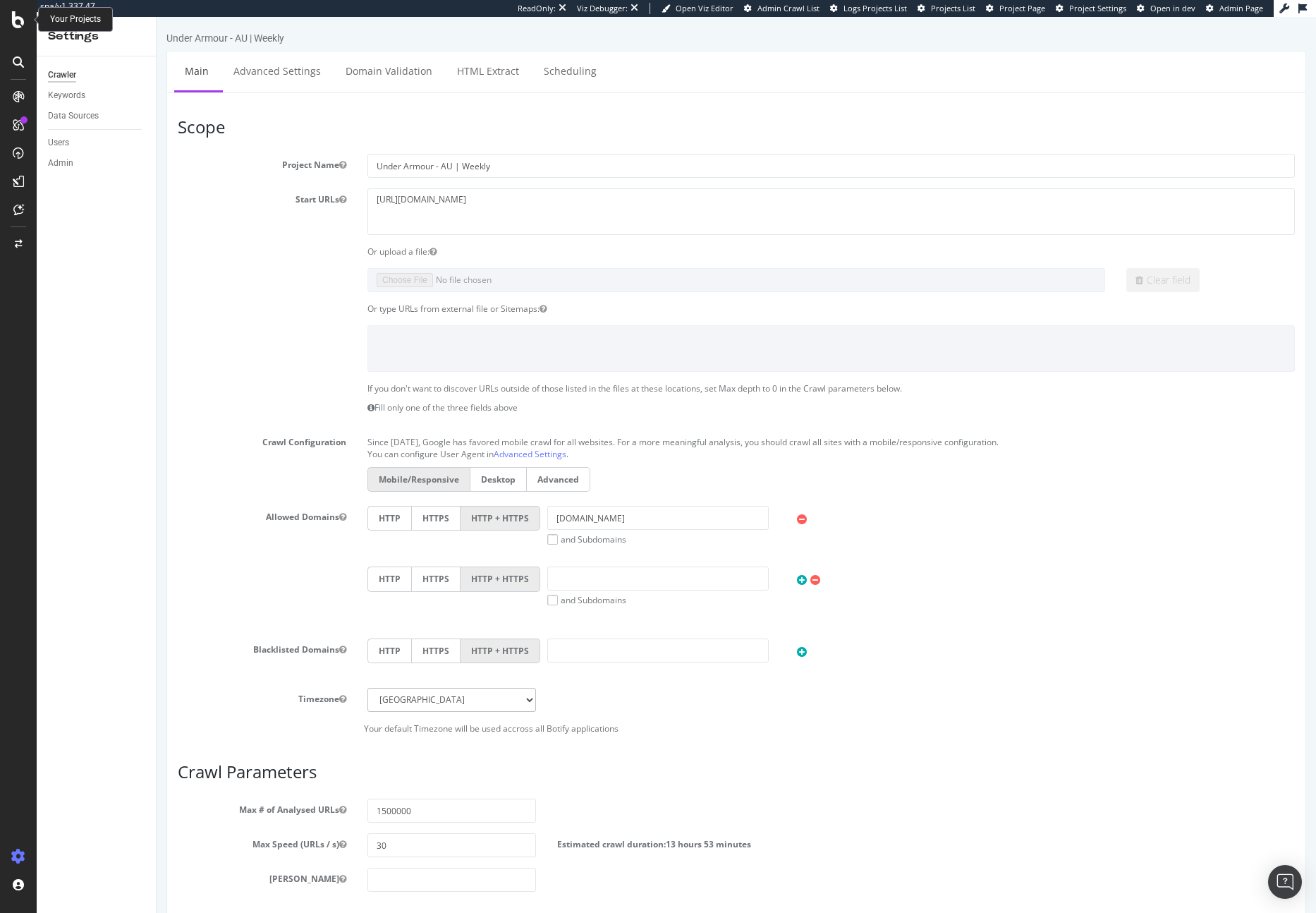
click at [21, 18] on icon at bounding box center [18, 19] width 12 height 17
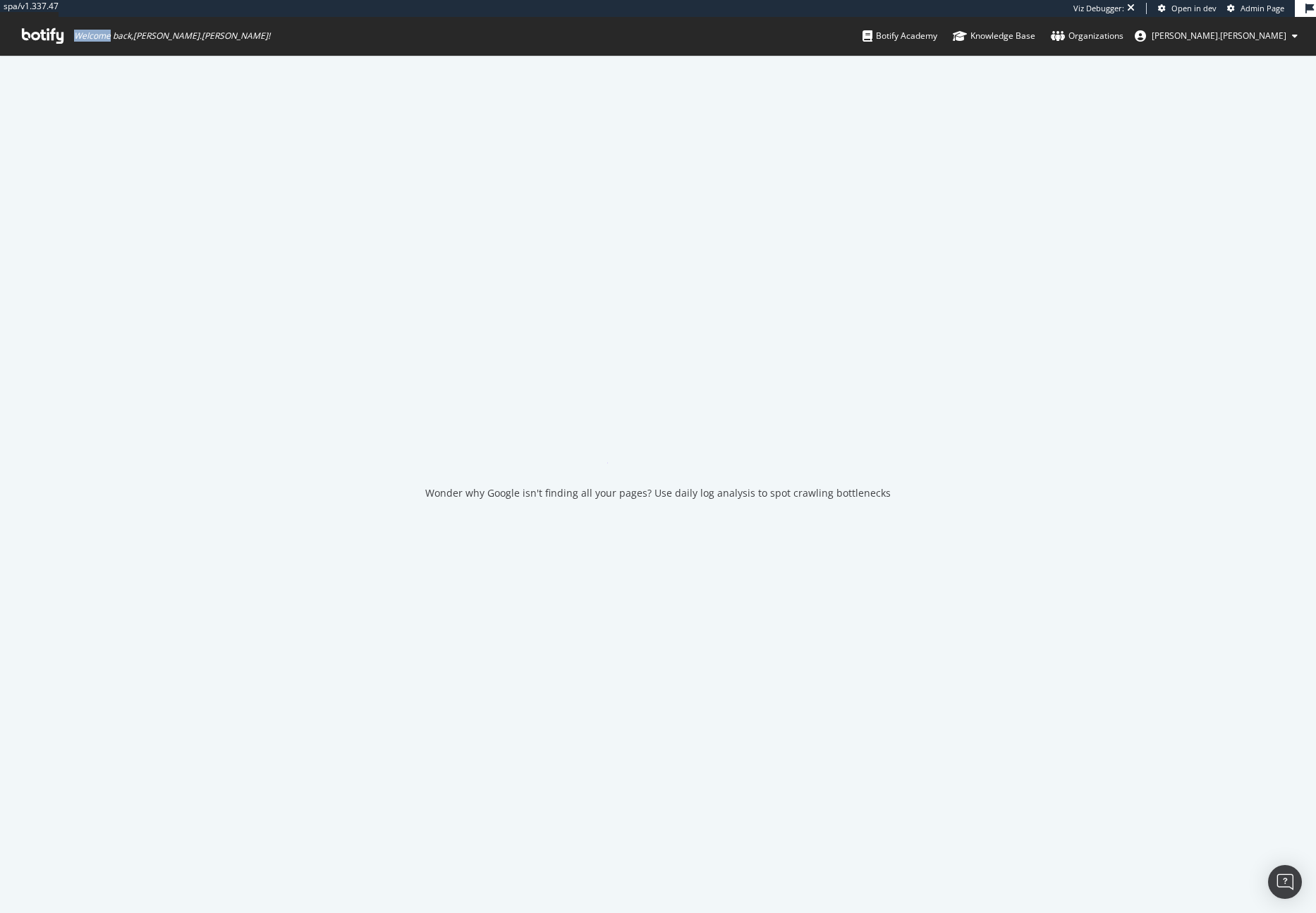
click at [21, 18] on span "Welcome back, jessica.jordan !" at bounding box center [146, 35] width 271 height 38
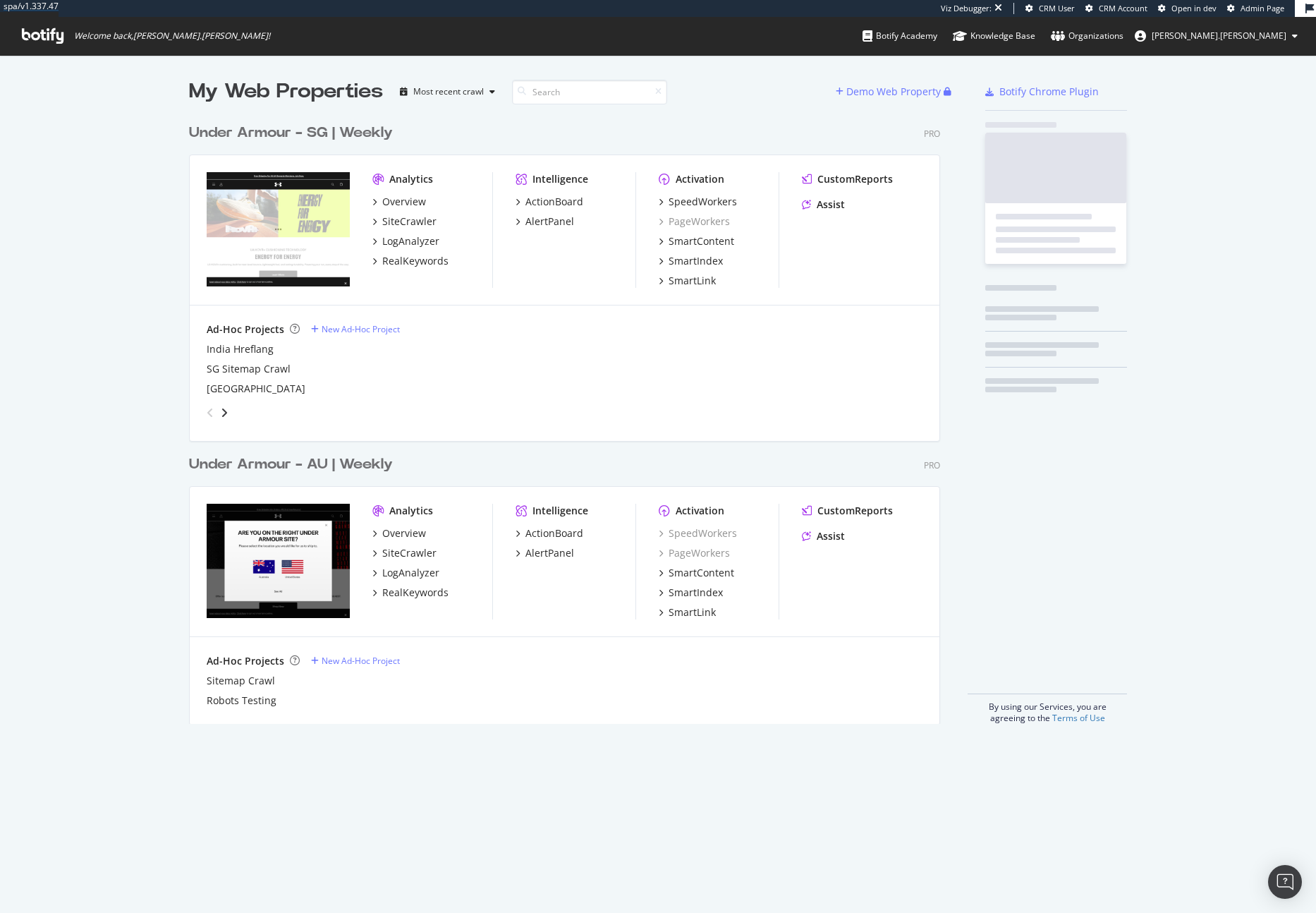
scroll to position [607, 751]
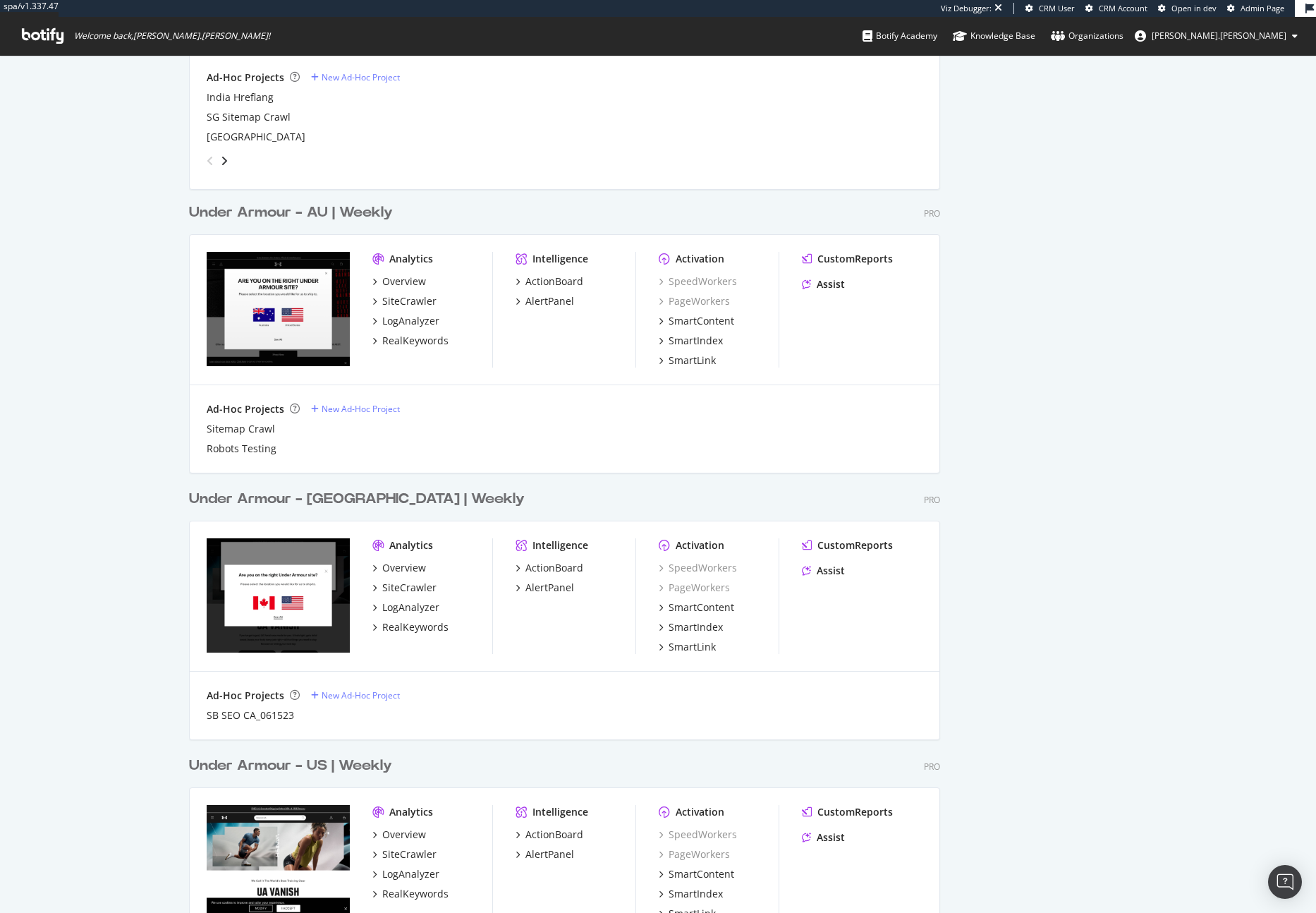
scroll to position [878, 0]
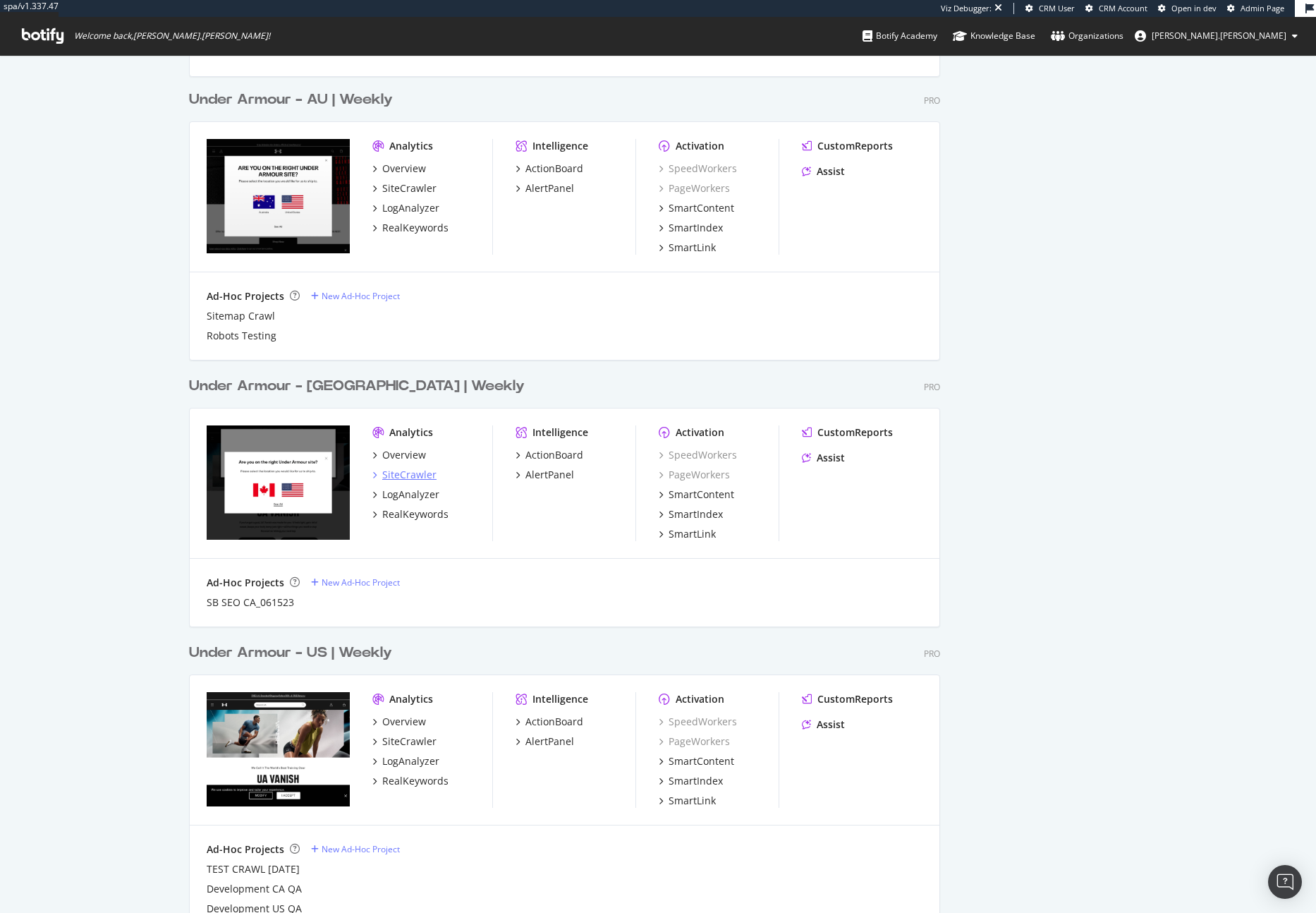
click at [426, 479] on div "SiteCrawler" at bounding box center [409, 474] width 54 height 14
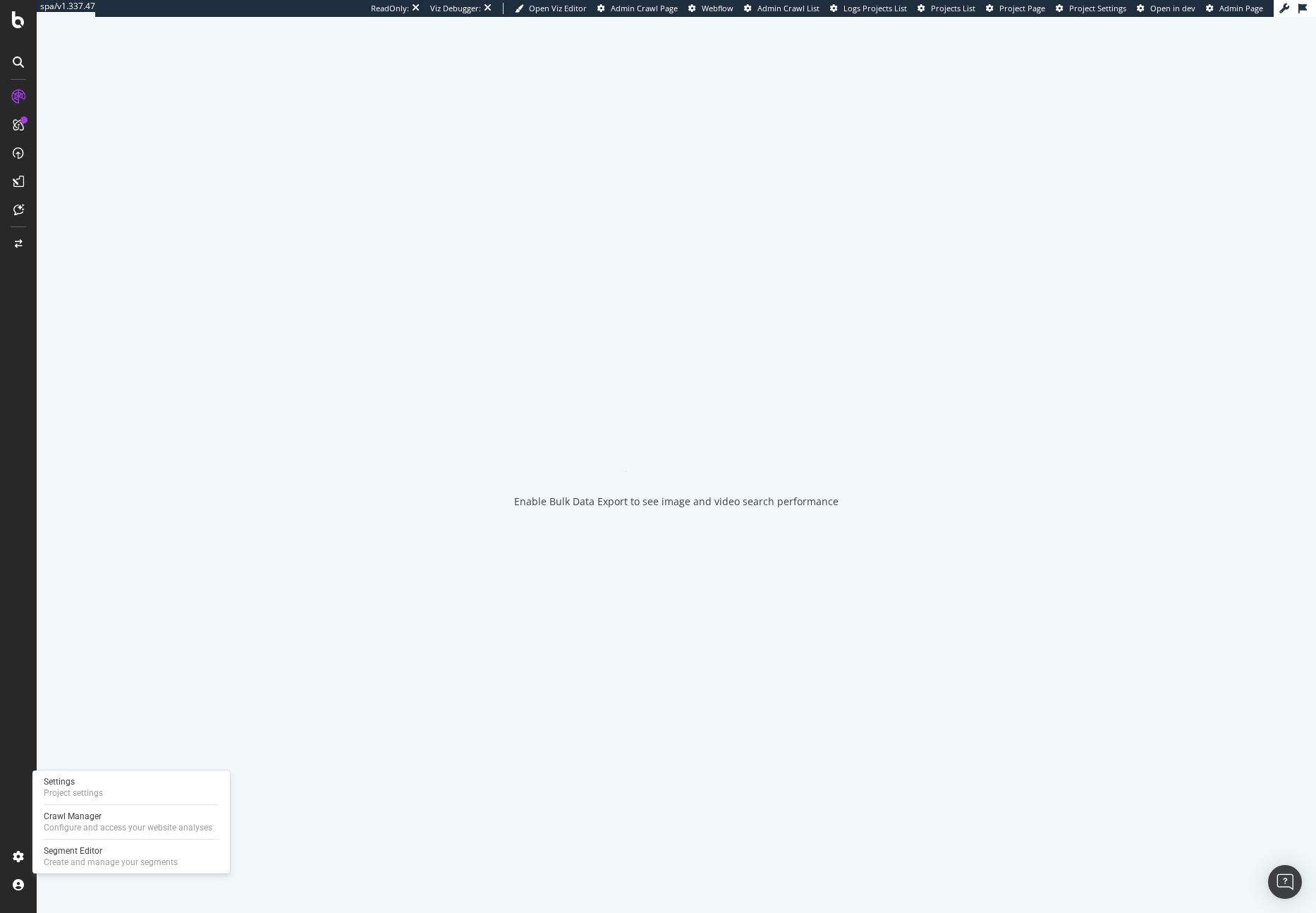
click at [97, 773] on div "Settings Project settings Crawl Manager Configure and access your website analy…" at bounding box center [131, 821] width 197 height 103
drag, startPoint x: 103, startPoint y: 789, endPoint x: 160, endPoint y: 770, distance: 60.1
click at [103, 789] on div "Settings Project settings" at bounding box center [131, 787] width 186 height 25
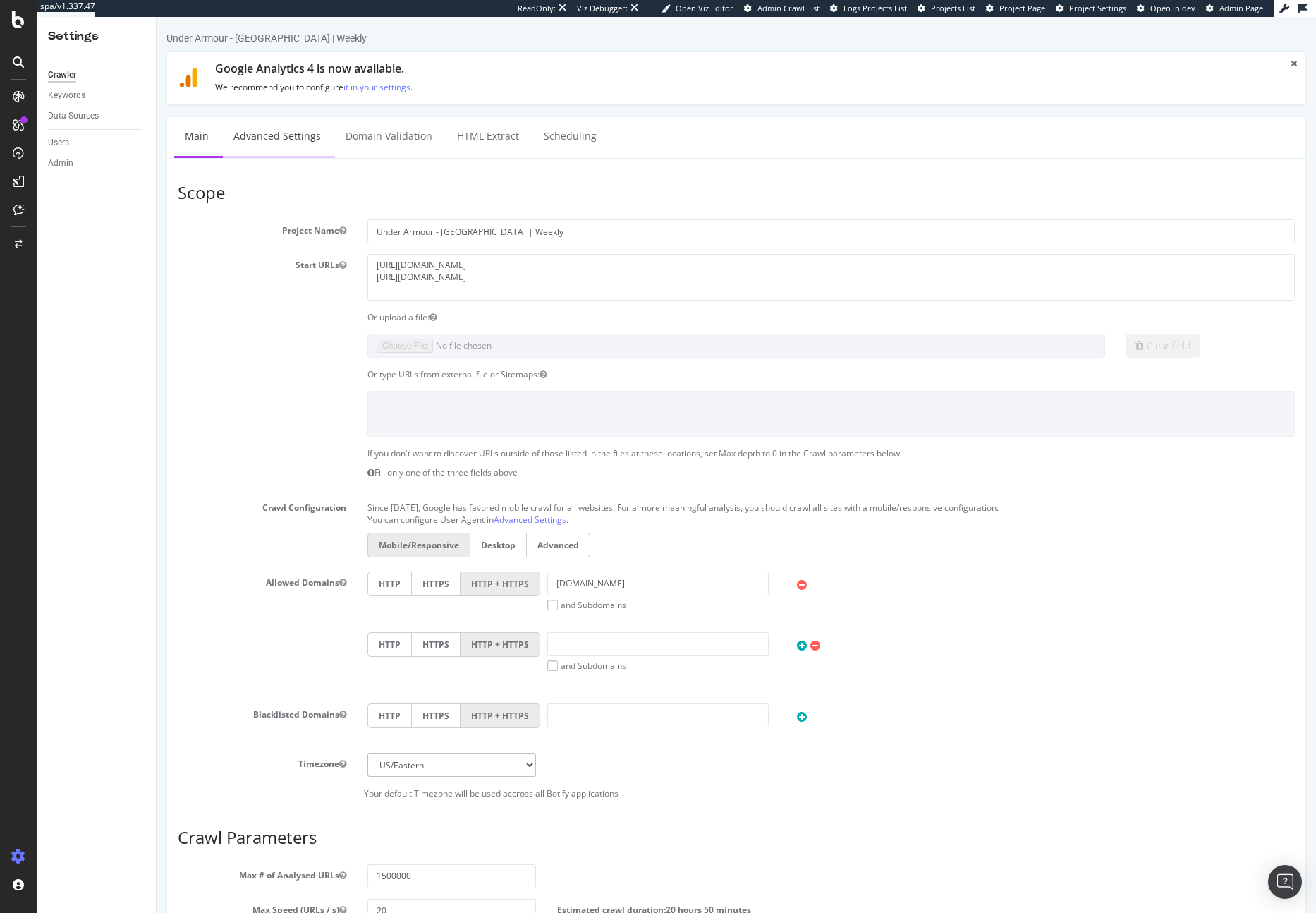
click at [253, 143] on link "Advanced Settings" at bounding box center [277, 136] width 109 height 39
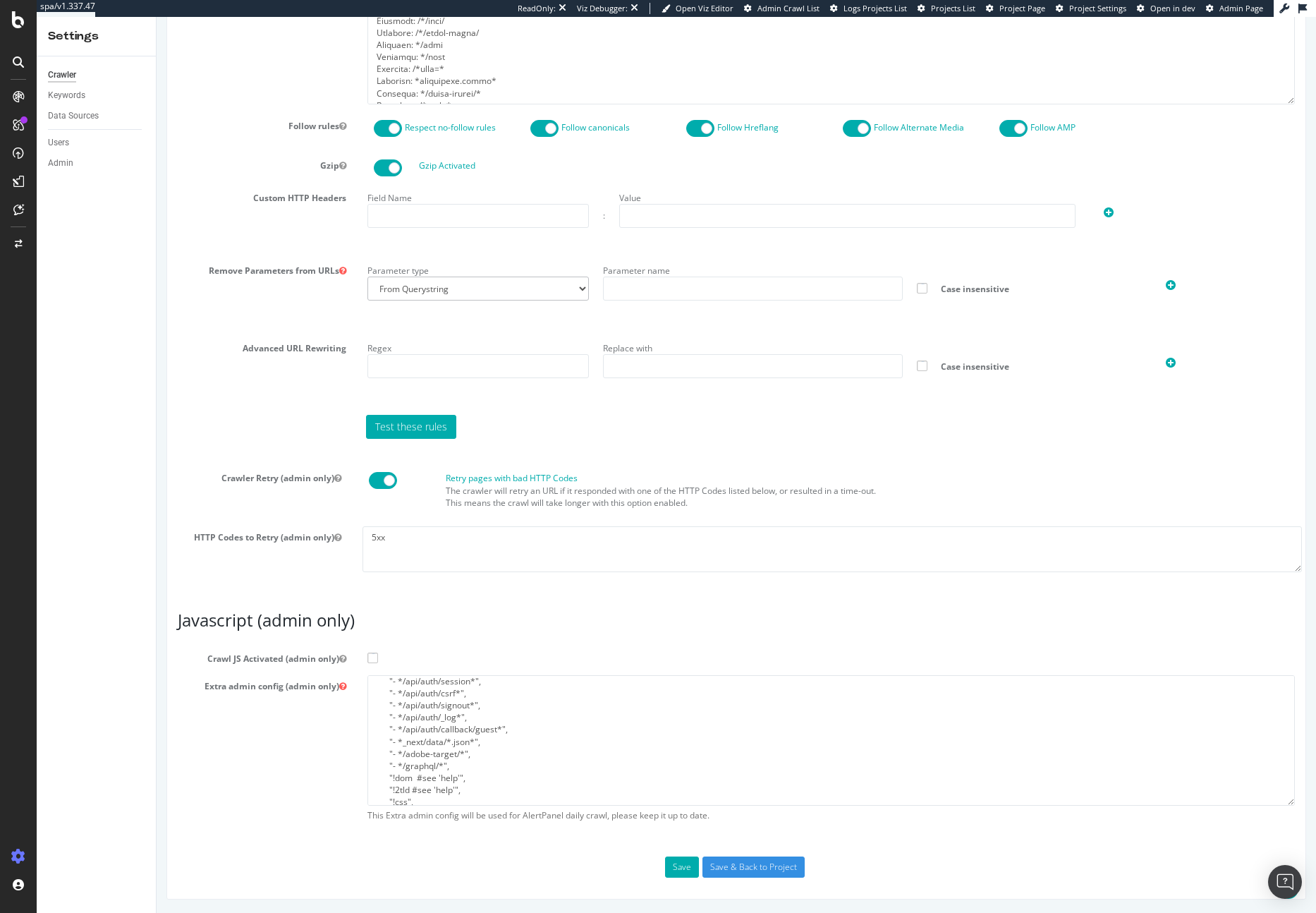
scroll to position [182, 0]
click at [471, 765] on textarea "{ "flags": [ "cube" ], "beta": { "pap_mini_rules": [ "- *rsc=*", "+ *truefitcor…" at bounding box center [831, 740] width 928 height 131
click at [473, 754] on textarea "{ "flags": [ "cube" ], "beta": { "pap_mini_rules": [ "- *rsc=*", "+ *truefitcor…" at bounding box center [831, 740] width 928 height 131
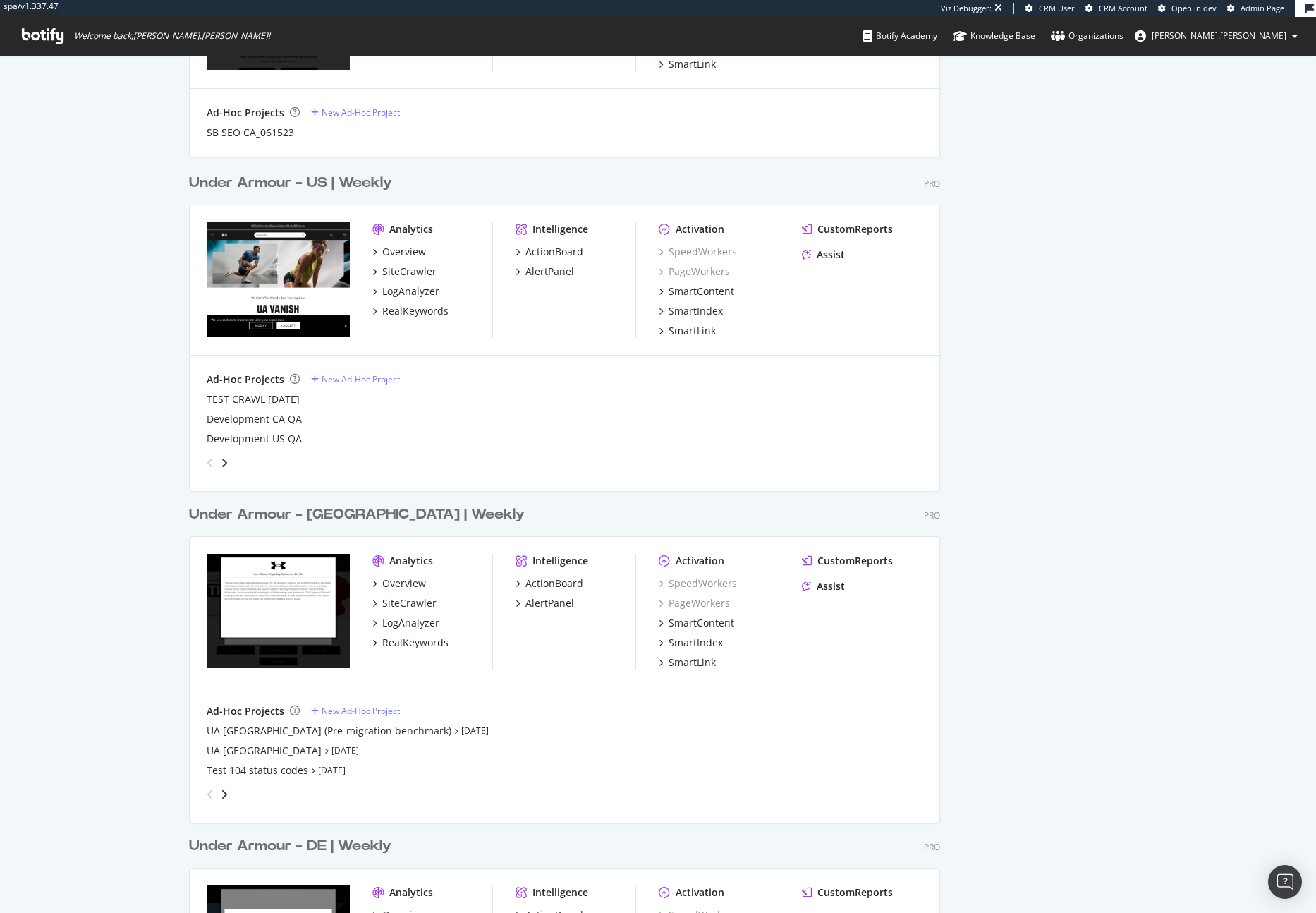
scroll to position [1349, 0]
click at [405, 603] on div "SiteCrawler" at bounding box center [409, 603] width 54 height 14
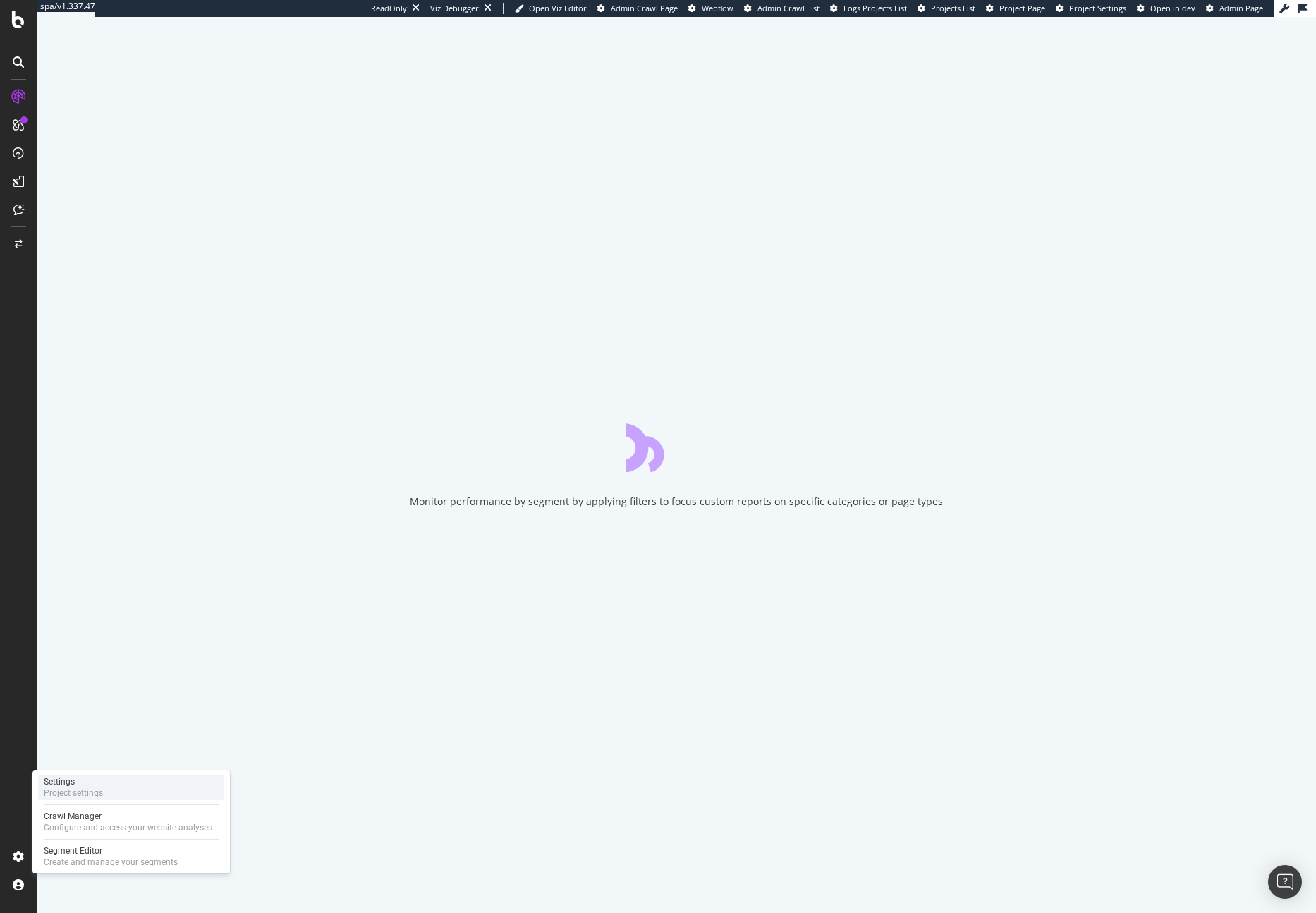
click at [89, 791] on div "Project settings" at bounding box center [74, 792] width 60 height 11
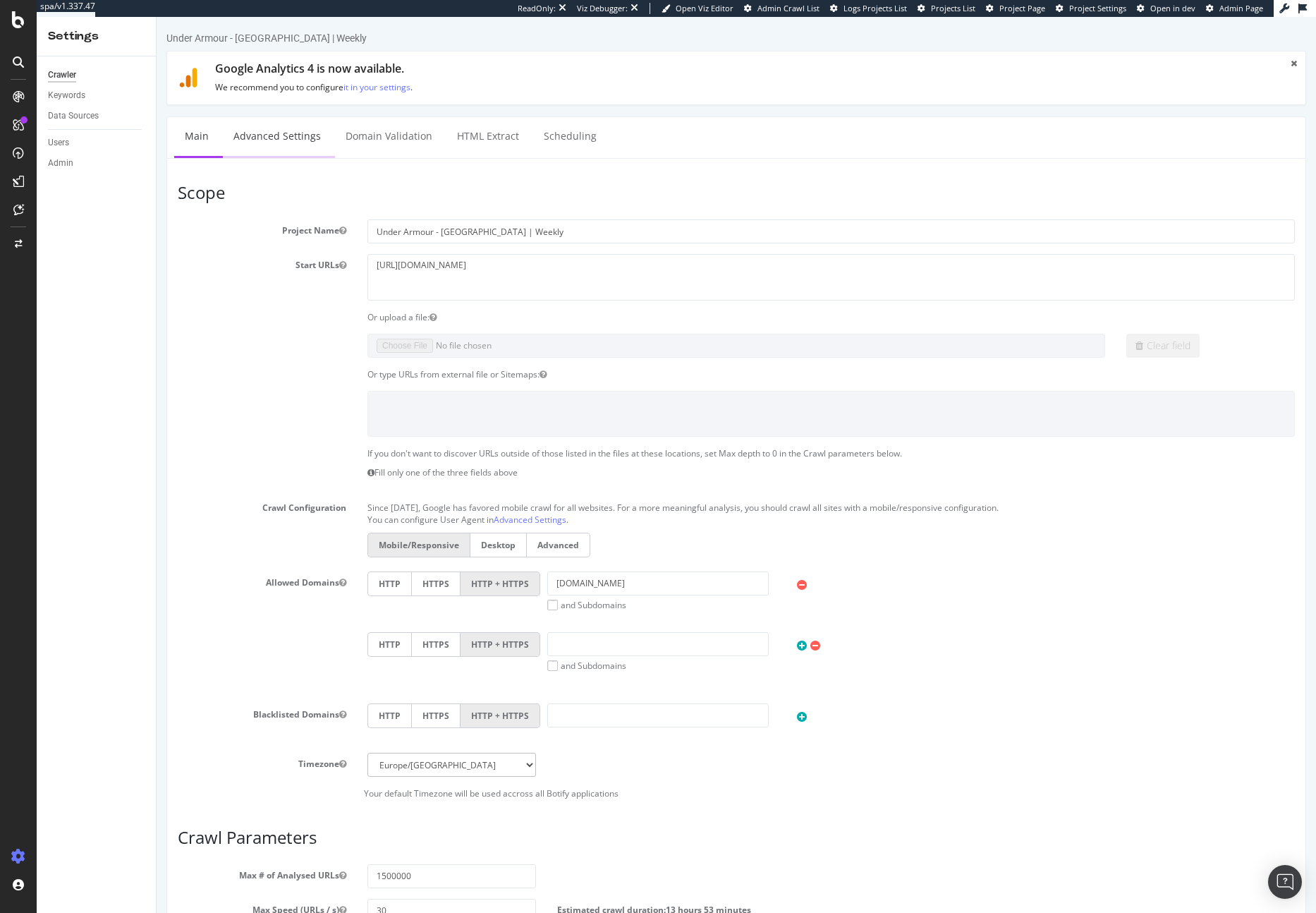
click at [299, 118] on link "Advanced Settings" at bounding box center [277, 136] width 109 height 39
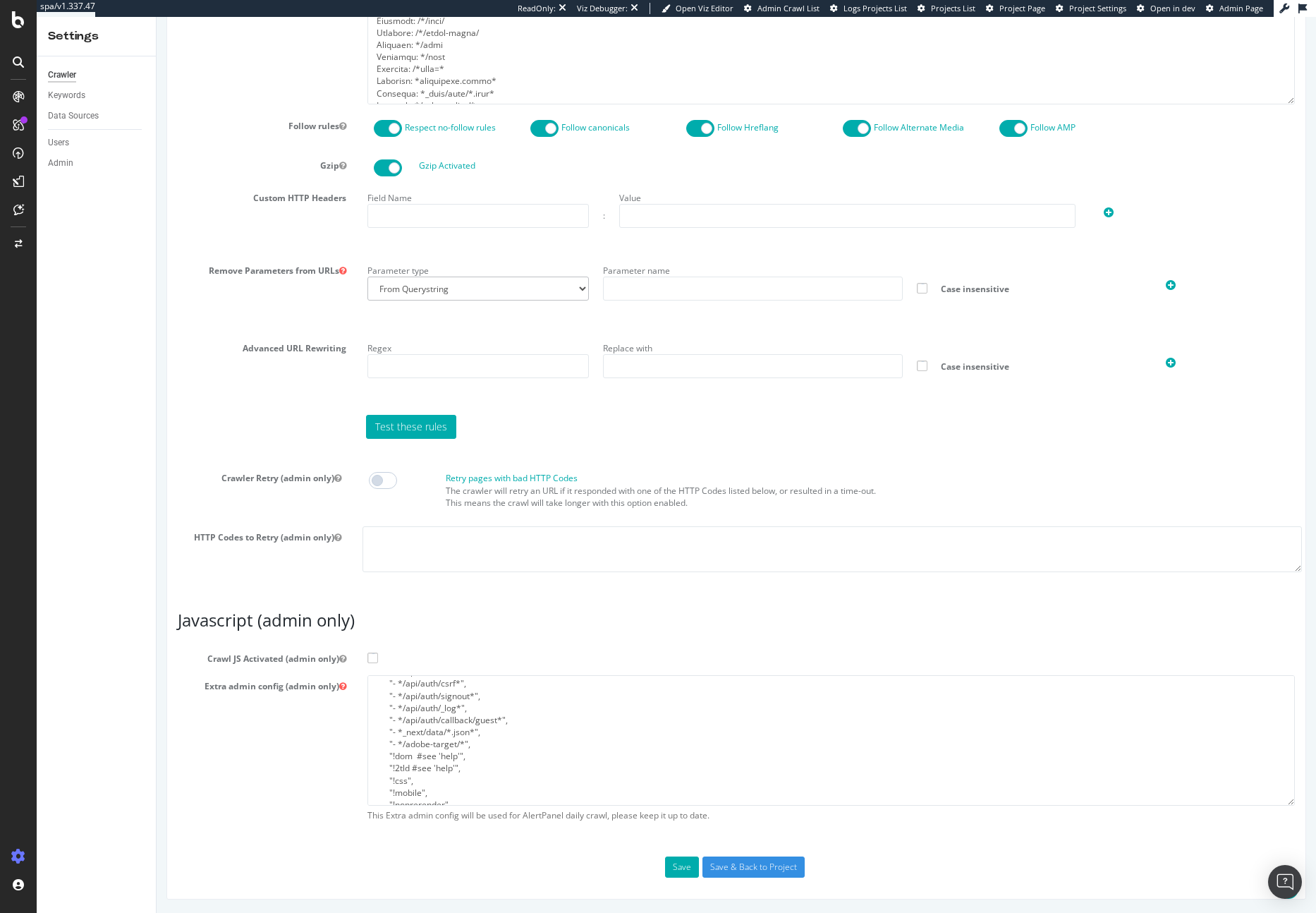
scroll to position [229, 0]
click at [483, 732] on textarea "{ "flags": [ "cube" ], "beta": { "pap_mini_rules": [ "- *api.shop.underarmour.c…" at bounding box center [831, 740] width 928 height 131
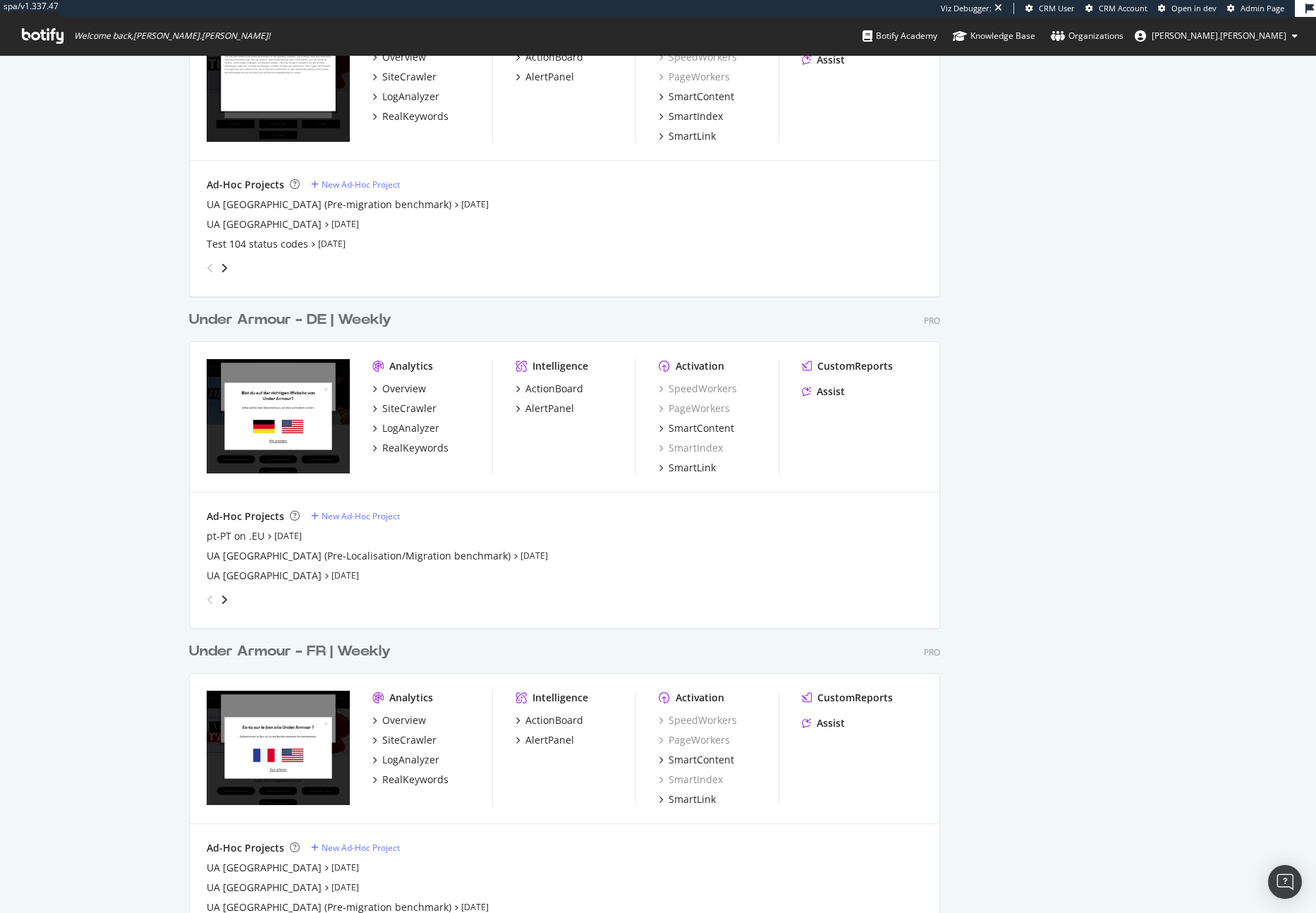
scroll to position [1889, 0]
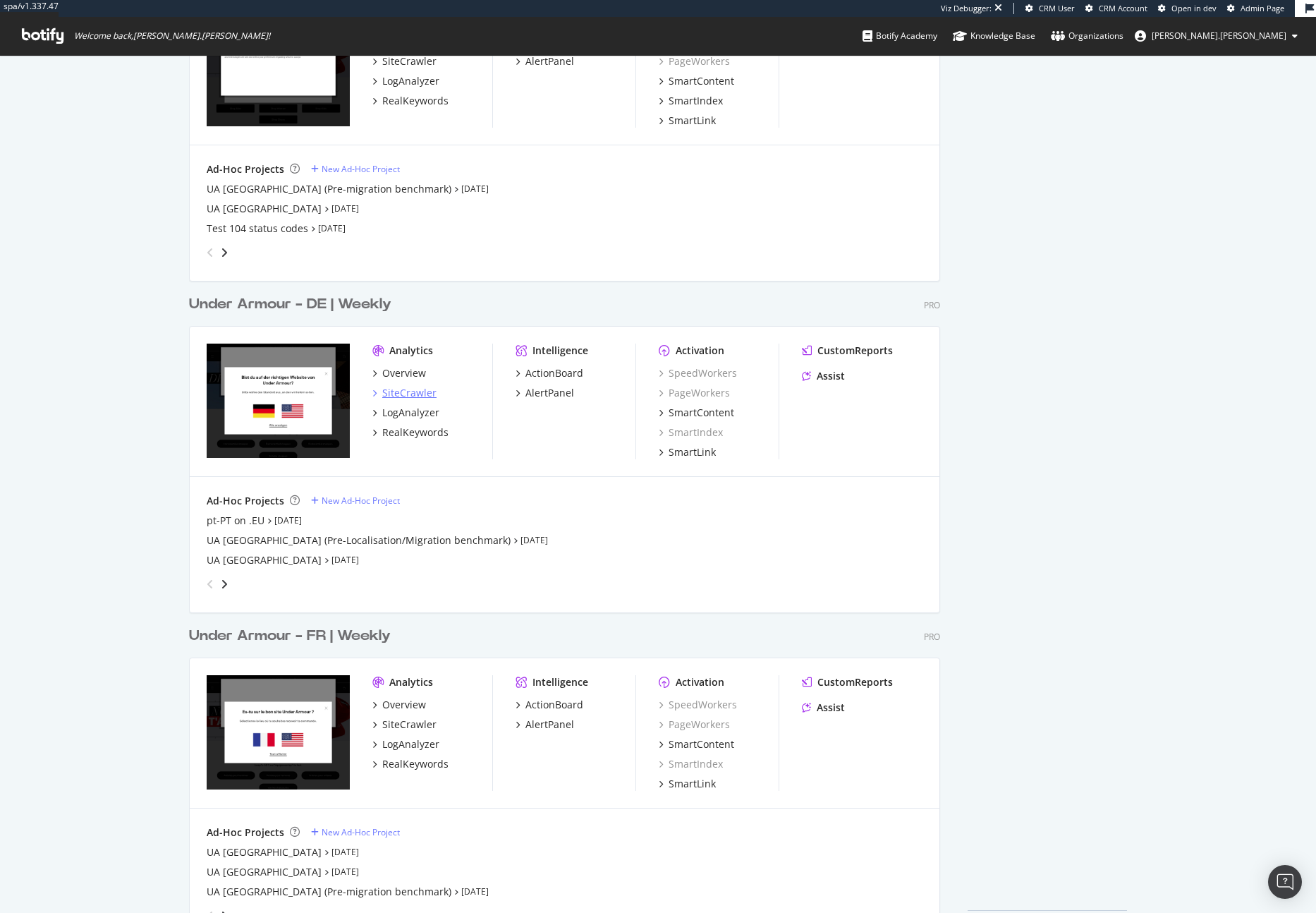
click at [409, 386] on div "SiteCrawler" at bounding box center [409, 393] width 54 height 14
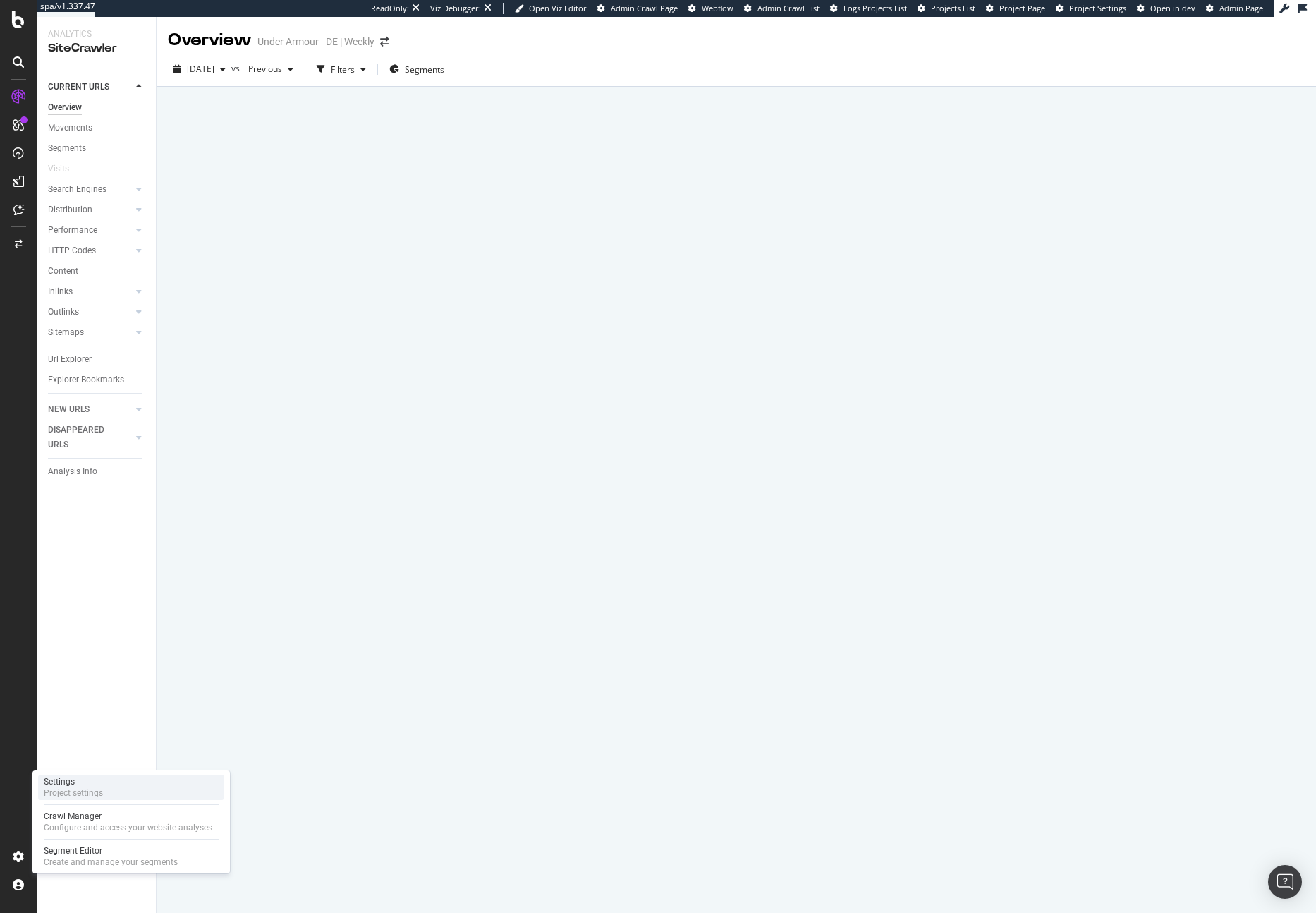
click at [103, 780] on div "Settings" at bounding box center [74, 781] width 60 height 11
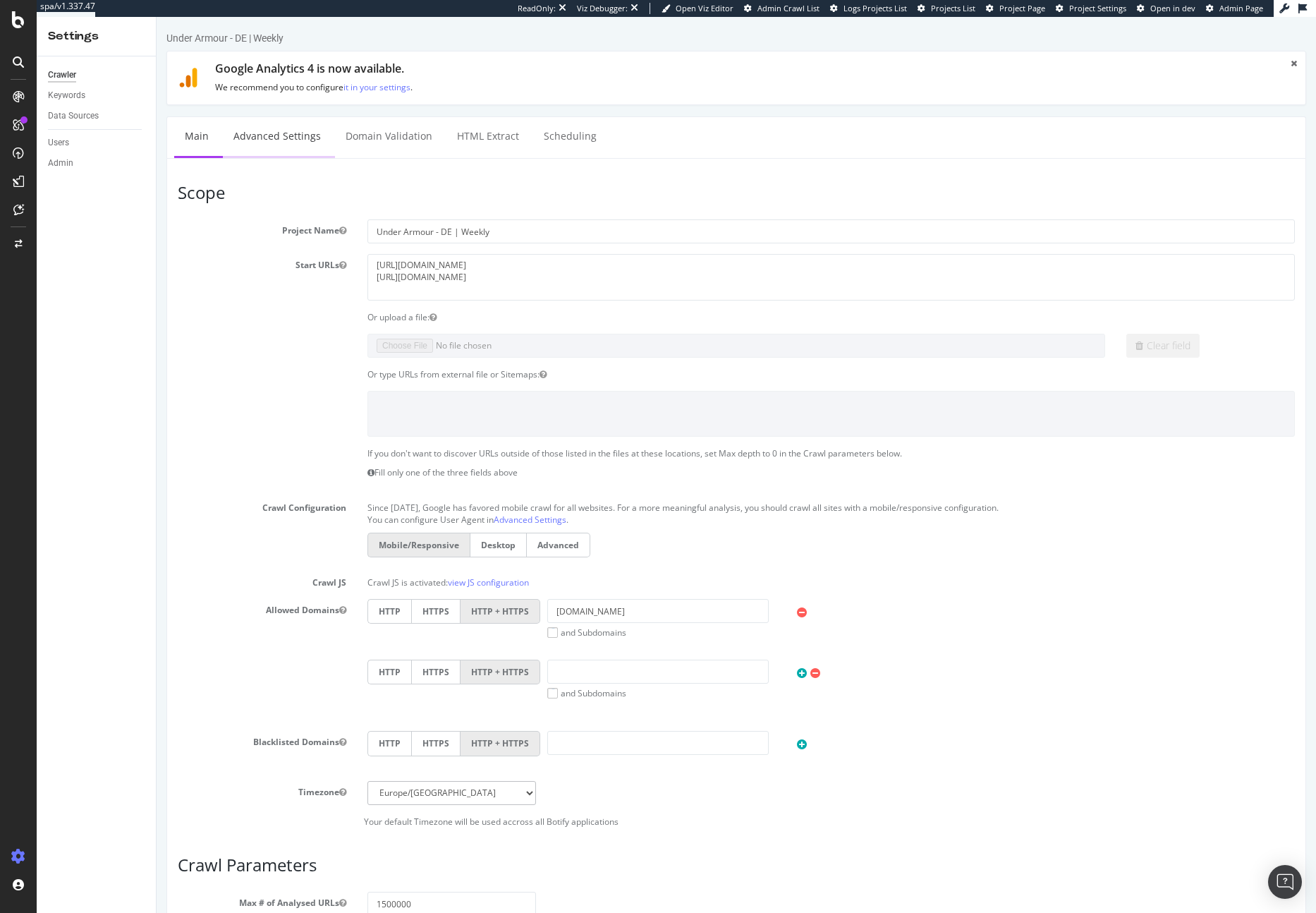
click at [246, 139] on link "Advanced Settings" at bounding box center [277, 136] width 109 height 39
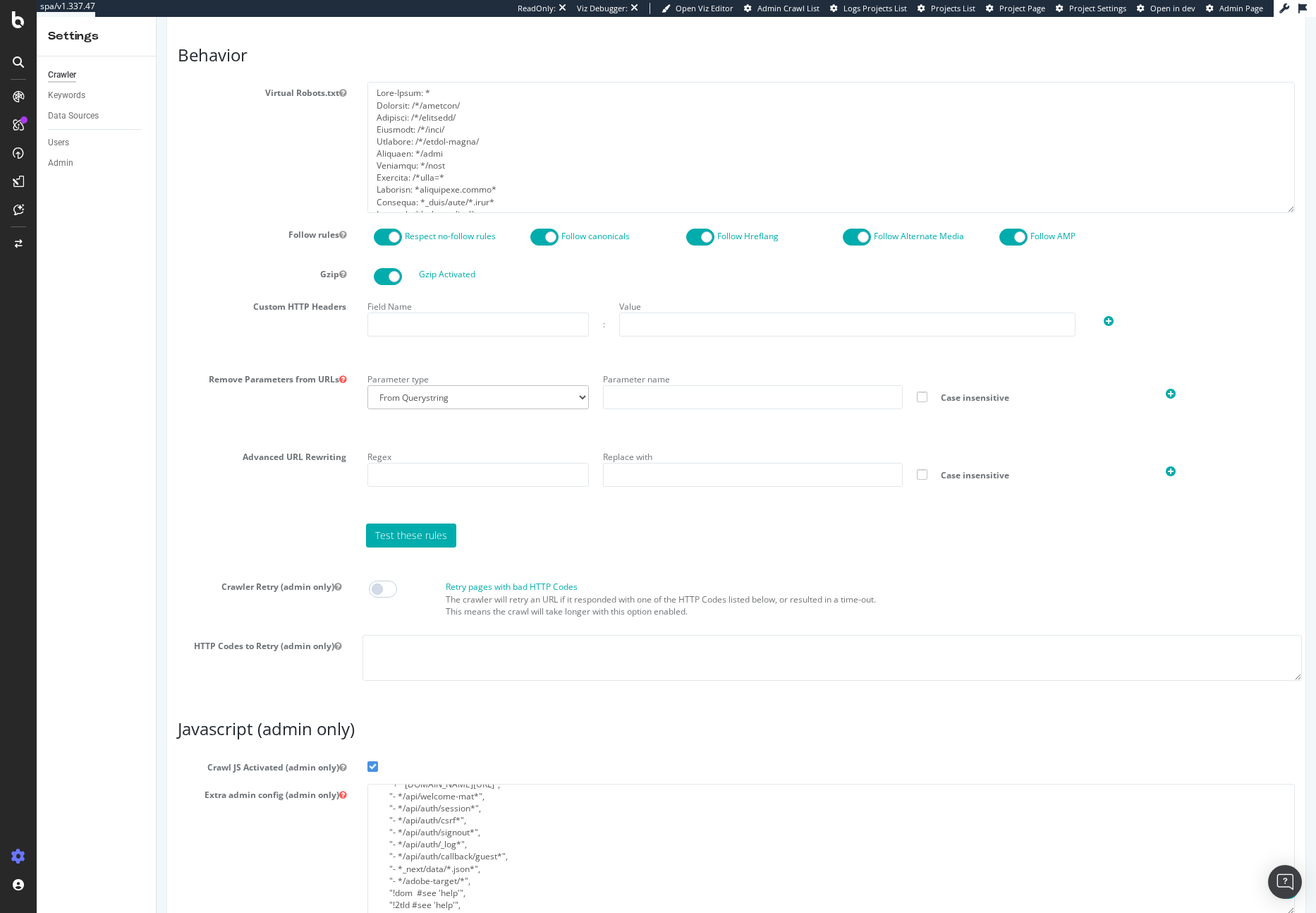
scroll to position [157, 0]
click at [478, 879] on textarea "{ "flags": [ "cube" ], "beta": { "pap_mini_rules": [ "- *rsc=*", "+ *[DOMAIN_NA…" at bounding box center [831, 848] width 928 height 131
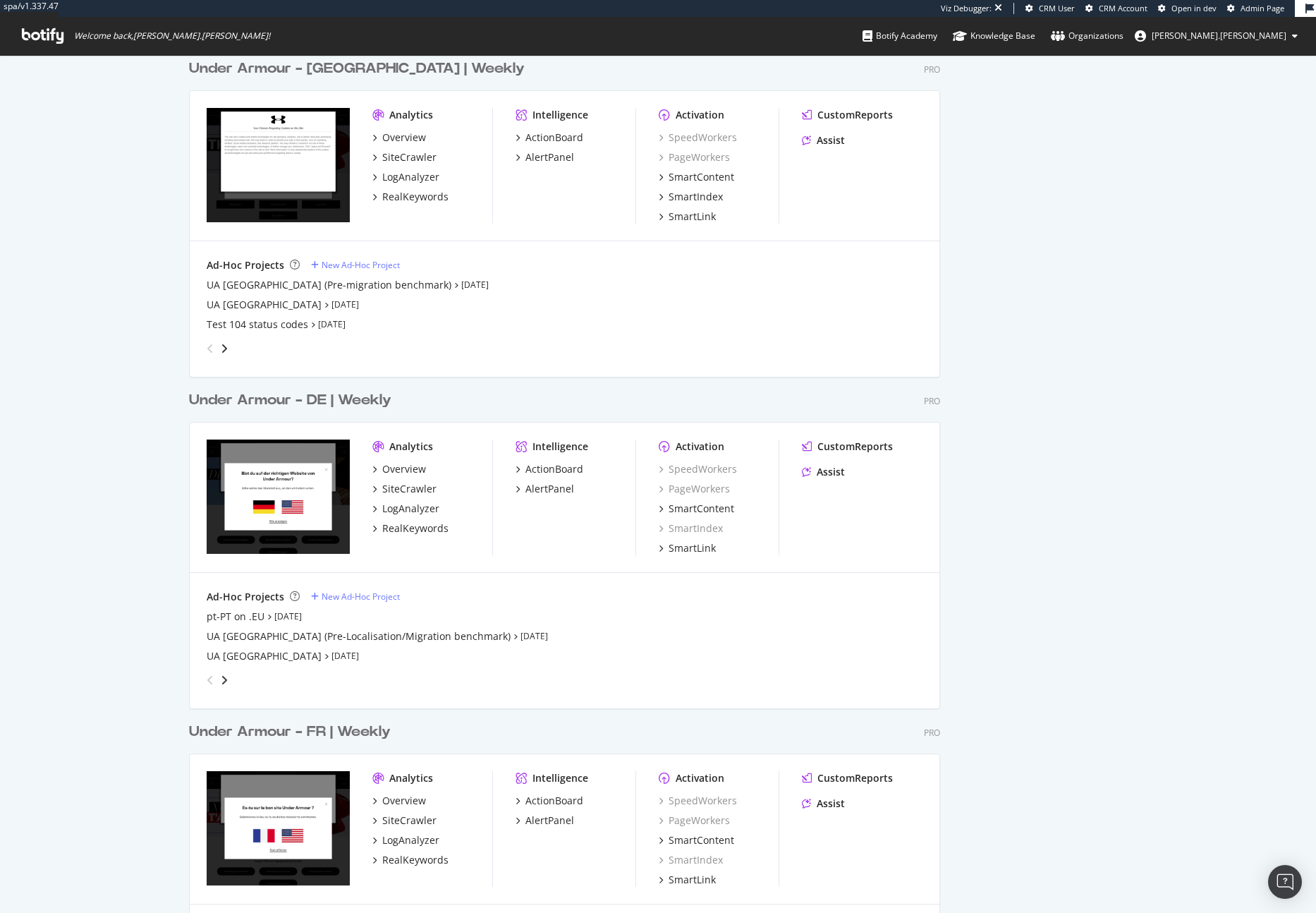
scroll to position [1940, 0]
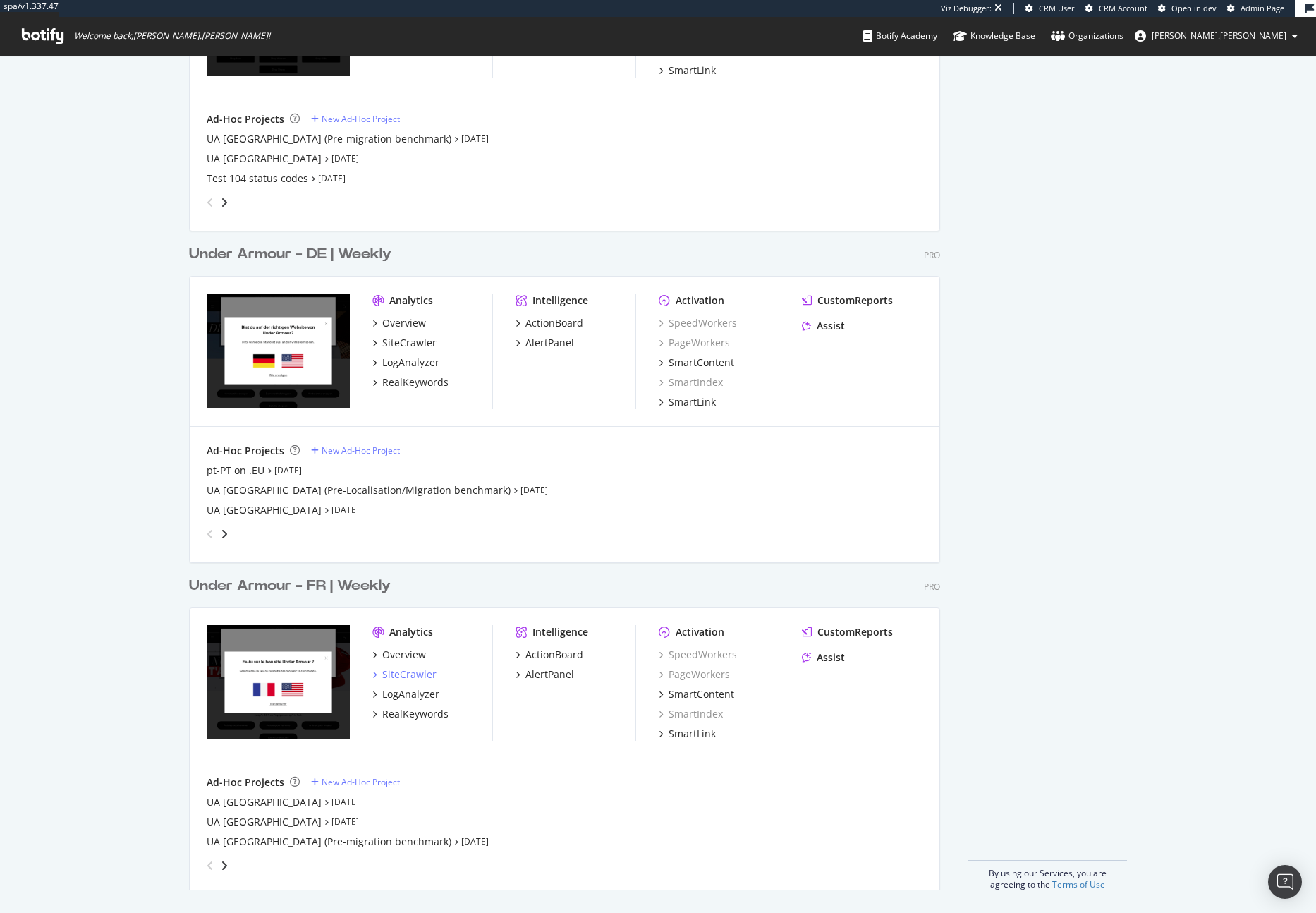
click at [409, 671] on div "SiteCrawler" at bounding box center [409, 674] width 54 height 14
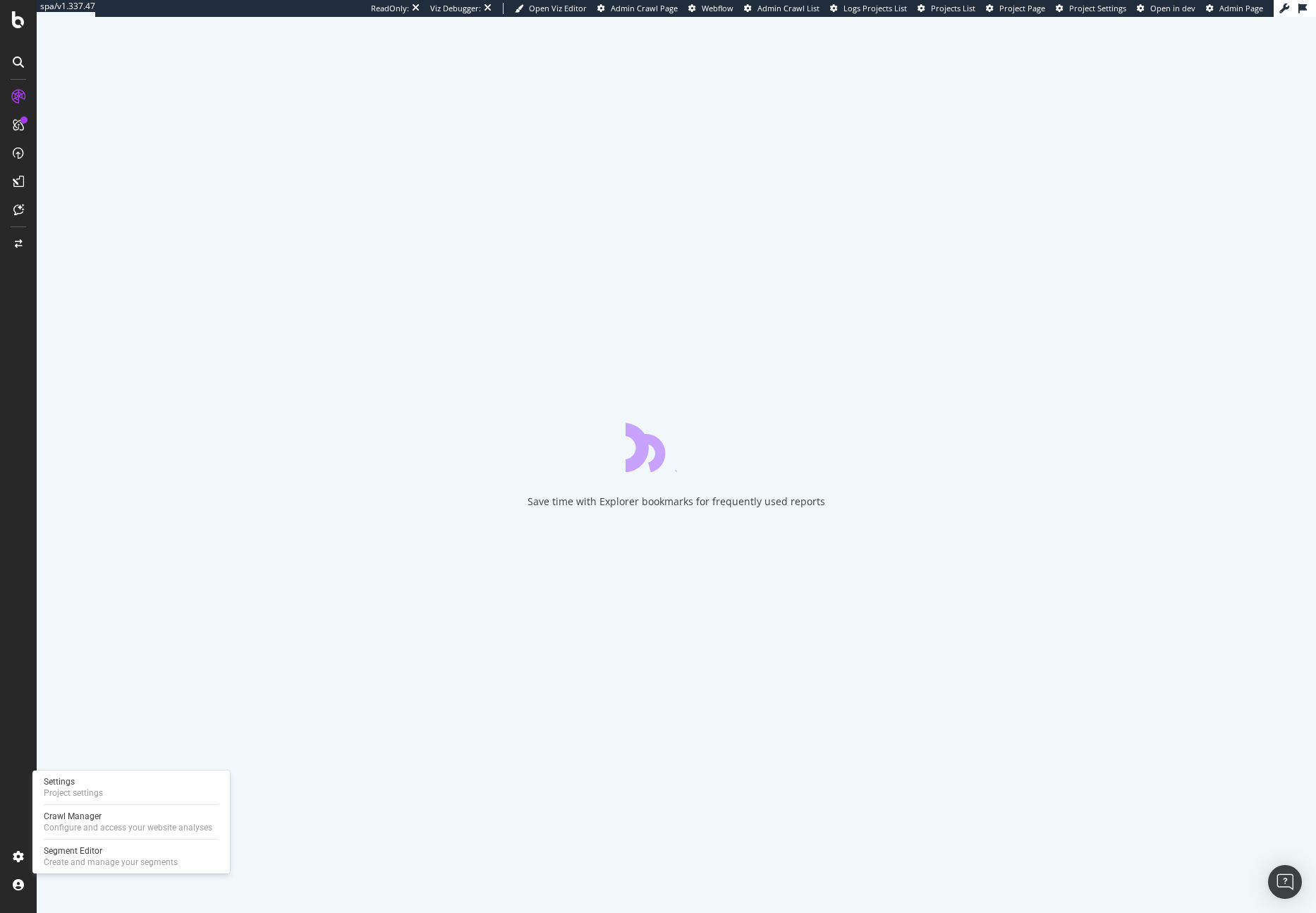
click at [96, 804] on div at bounding box center [131, 804] width 174 height 1
click at [99, 795] on div "Project settings" at bounding box center [74, 792] width 60 height 11
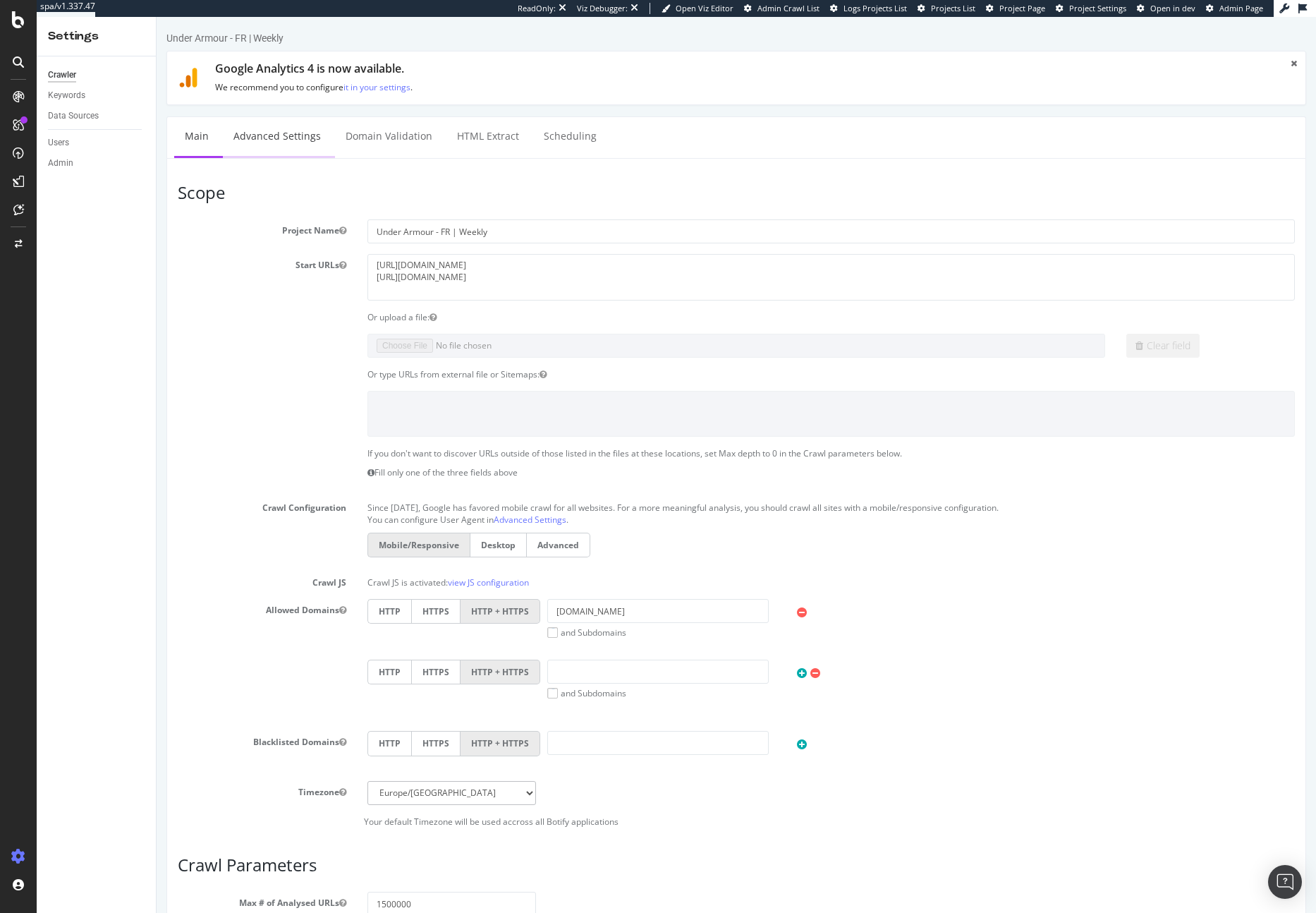
click at [266, 155] on link "Advanced Settings" at bounding box center [277, 136] width 109 height 39
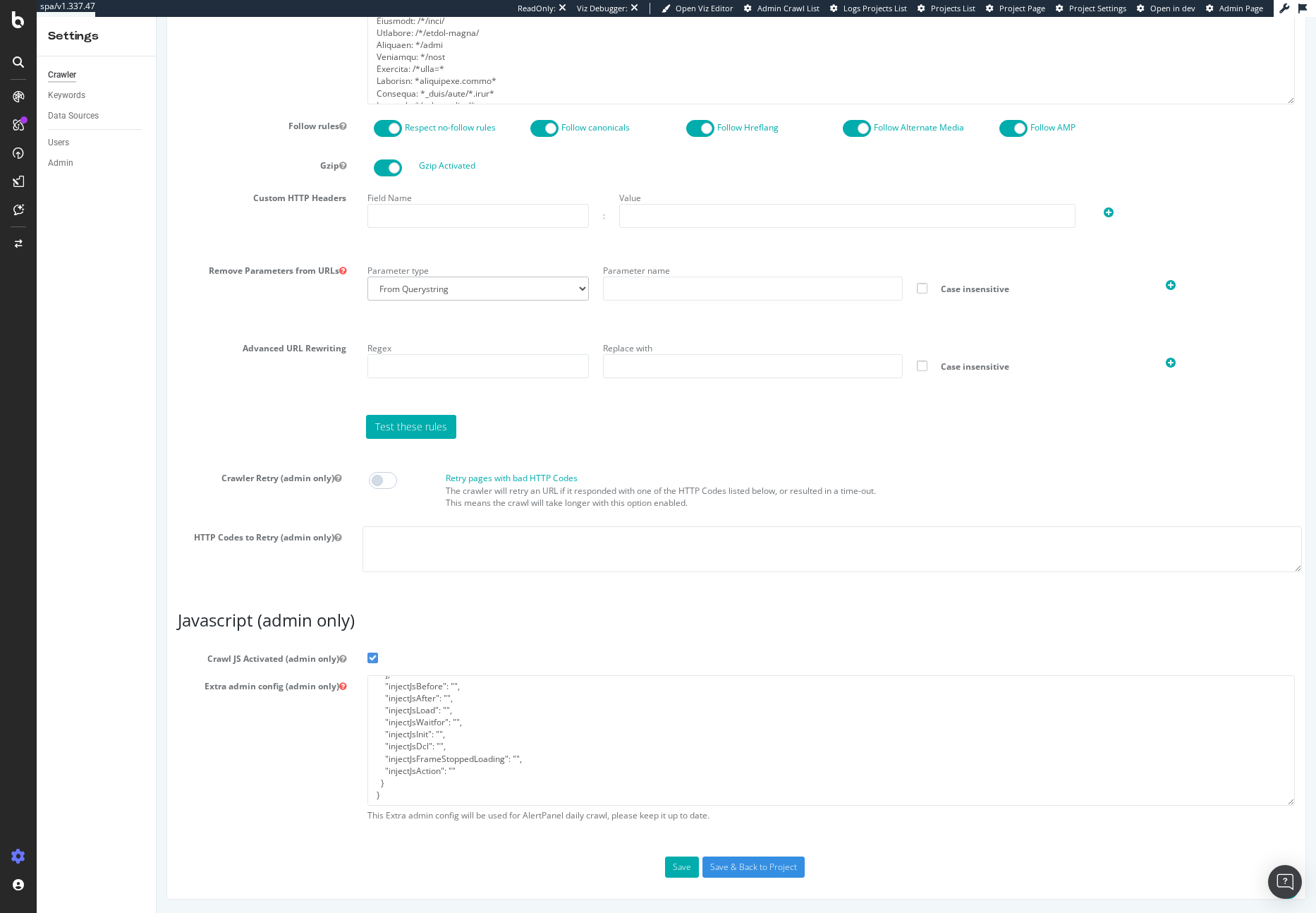
scroll to position [214, 0]
click at [464, 736] on textarea "{ "flags": [ "cube" ], "beta": { "pap_mini_rules": [ "- *rsc=*", "+ *[DOMAIN_NA…" at bounding box center [831, 740] width 928 height 131
click at [492, 703] on textarea "{ "flags": [ "cube" ], "beta": { "pap_mini_rules": [ "- *rsc=*", "+ *[DOMAIN_NA…" at bounding box center [831, 740] width 928 height 131
click at [489, 715] on textarea "{ "flags": [ "cube" ], "beta": { "pap_mini_rules": [ "- *rsc=*", "+ *[DOMAIN_NA…" at bounding box center [831, 740] width 928 height 131
paste textarea ""- */scripts/adobe-visitor-api/visitorapi.js*","
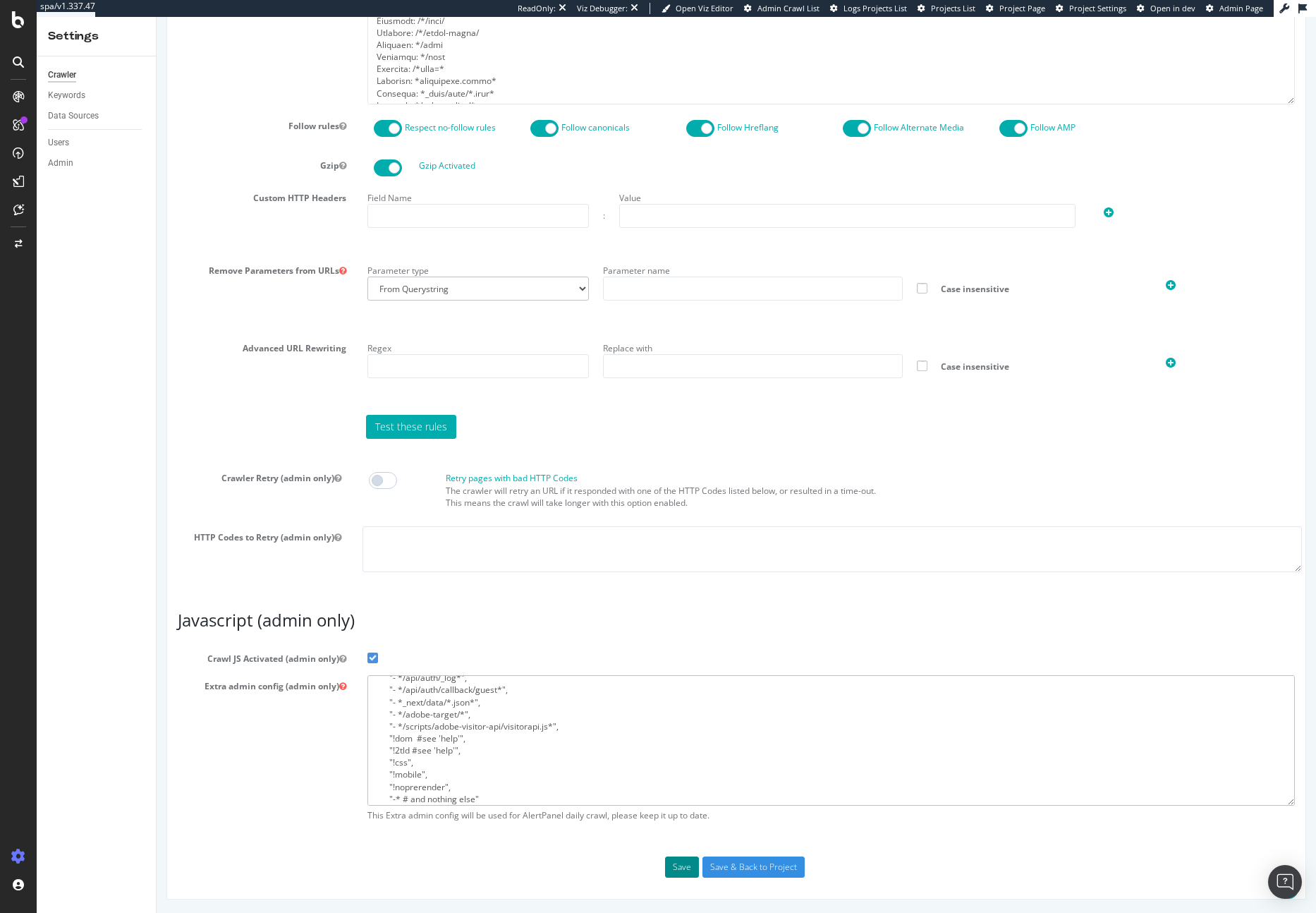
type textarea "{ "flags": [ "cube" ], "beta": { "pap_mini_rules": [ "- *rsc=*", "+ *truefitcor…"
click at [675, 870] on button "Save" at bounding box center [681, 867] width 34 height 21
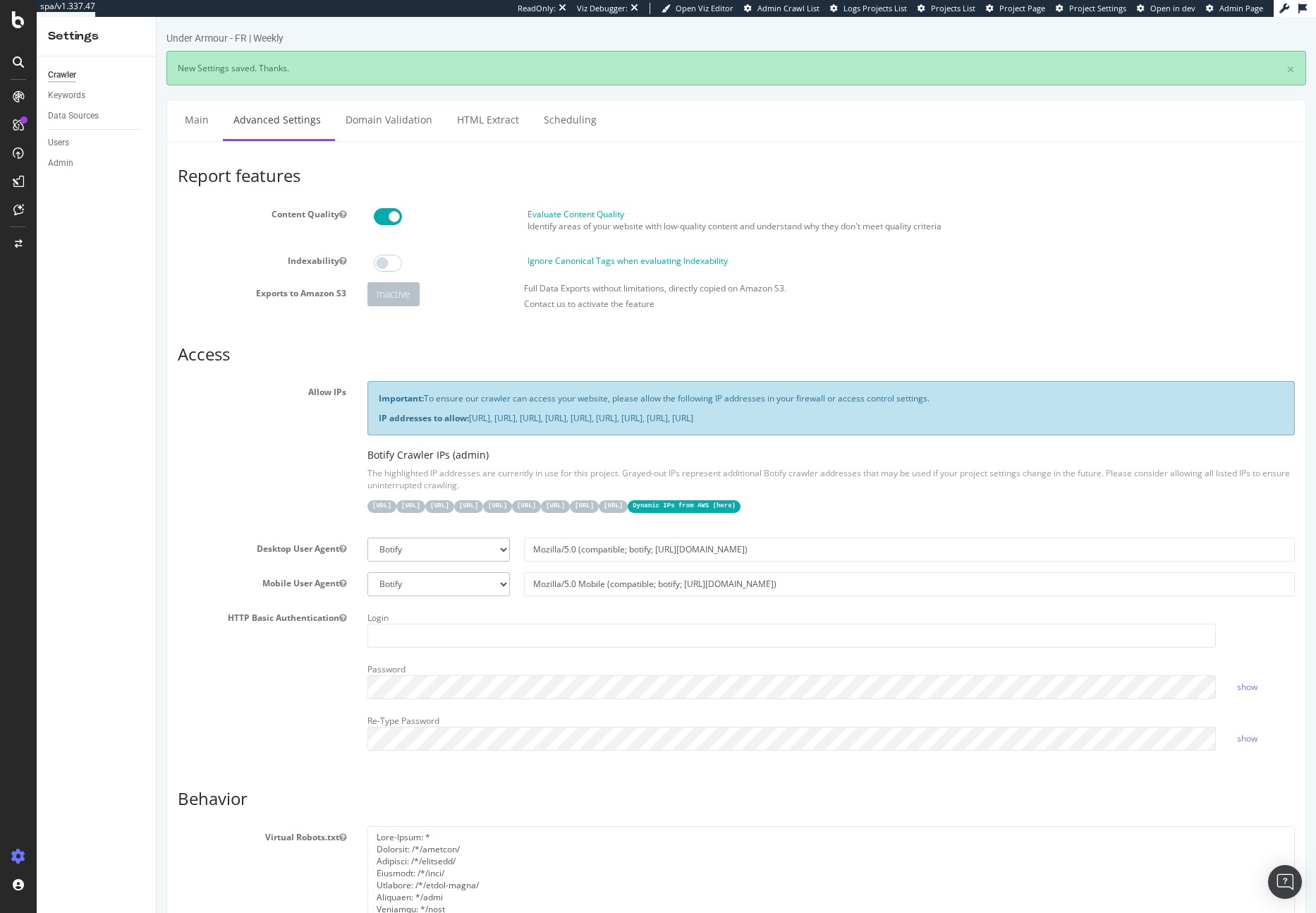
scroll to position [0, 0]
